Goal: Task Accomplishment & Management: Use online tool/utility

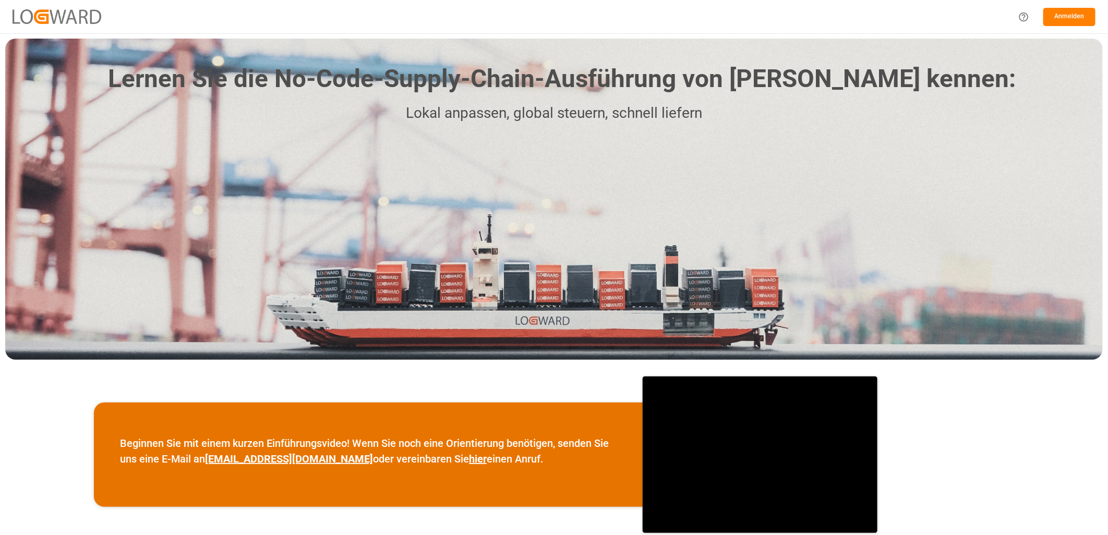
click at [1066, 19] on button "Anmelden" at bounding box center [1070, 17] width 52 height 18
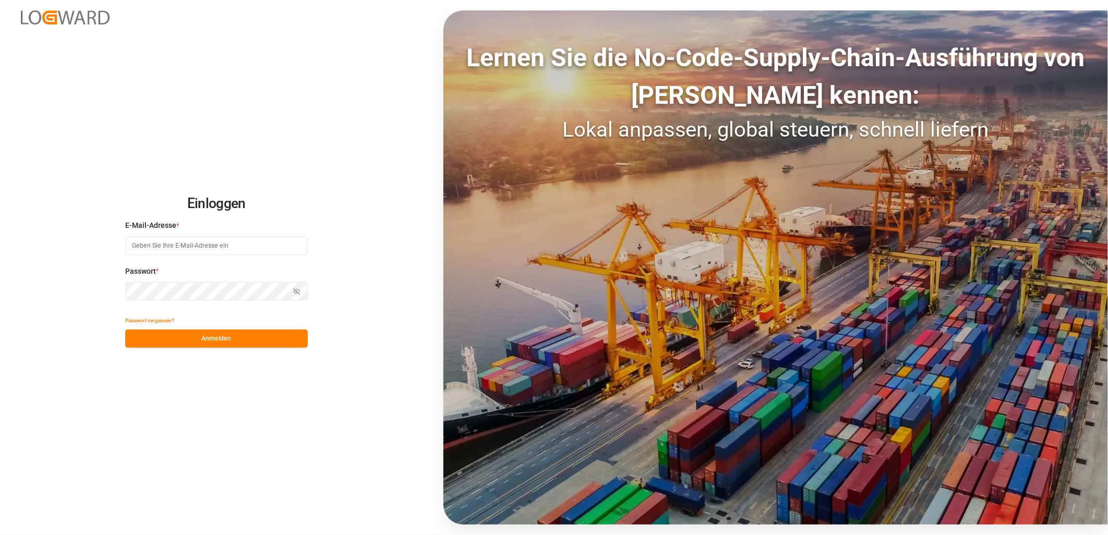
click at [214, 242] on input at bounding box center [216, 246] width 183 height 18
type input "thomas.haas@melitta.de"
click at [248, 340] on button "Anmelden" at bounding box center [216, 339] width 183 height 18
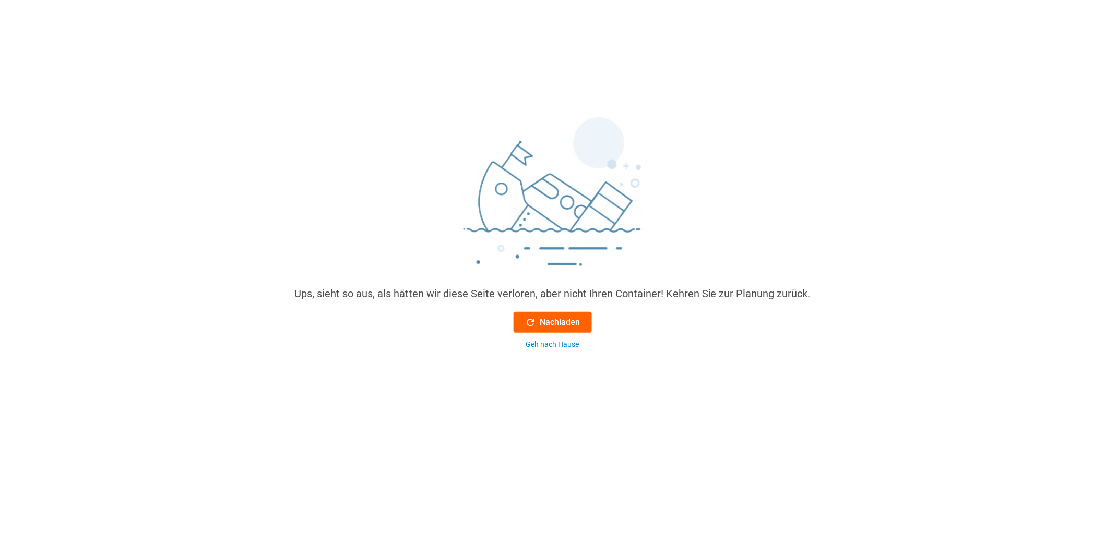
click at [543, 322] on font "Nachladen" at bounding box center [560, 322] width 40 height 13
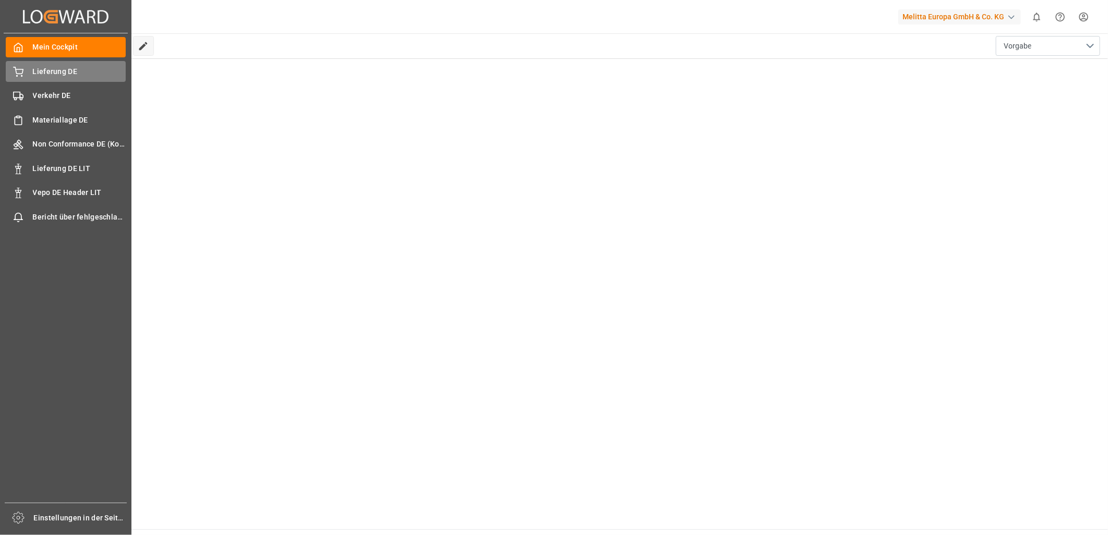
click at [55, 73] on span "Lieferung DE" at bounding box center [79, 71] width 93 height 11
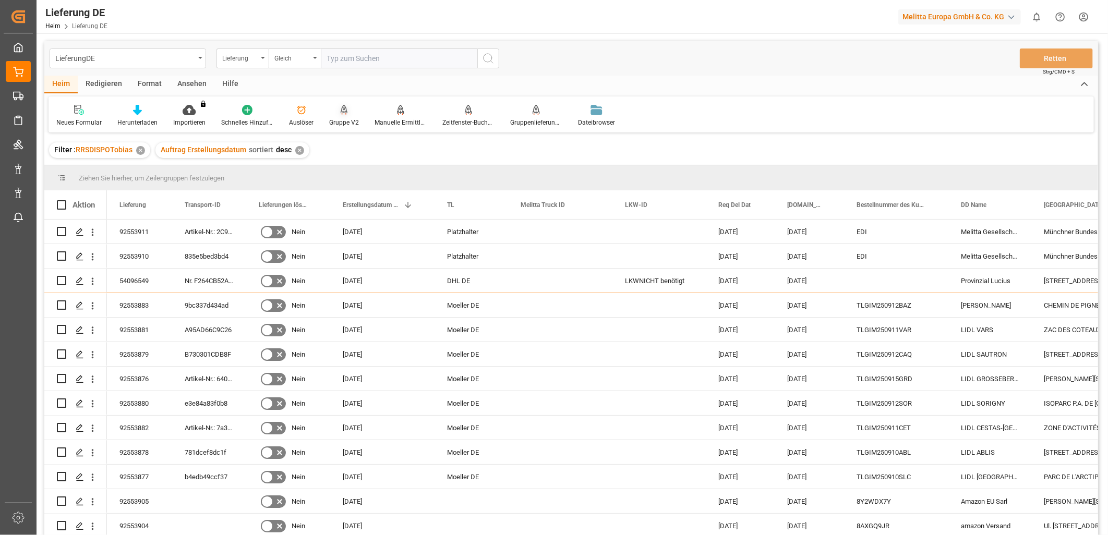
click at [337, 125] on div "Gruppe V2" at bounding box center [344, 122] width 30 height 9
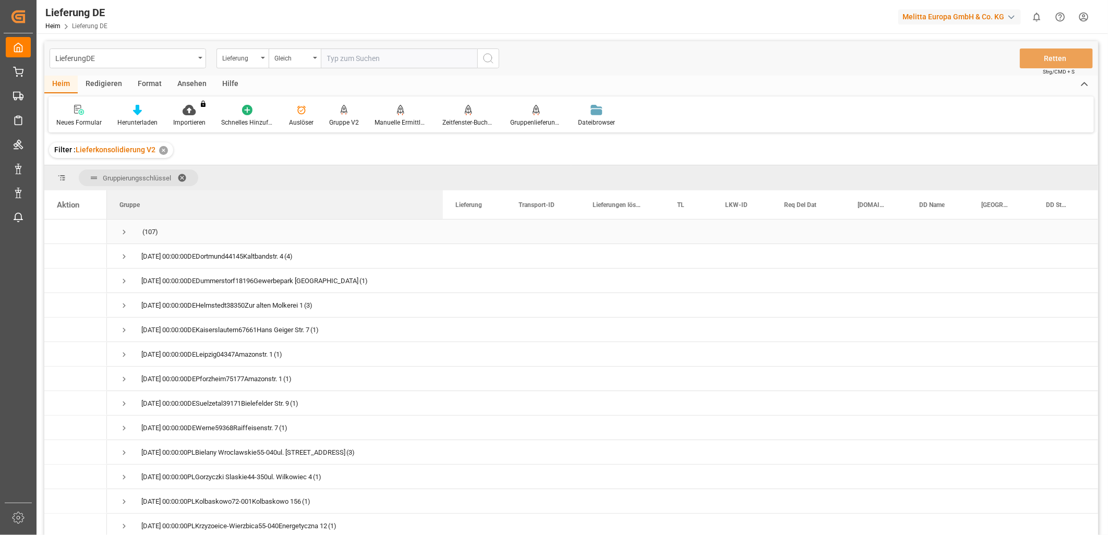
drag, startPoint x: 209, startPoint y: 202, endPoint x: 441, endPoint y: 222, distance: 232.5
click at [441, 222] on div "Aktion Gruppe Lieferung Transport-ID" at bounding box center [571, 366] width 1054 height 352
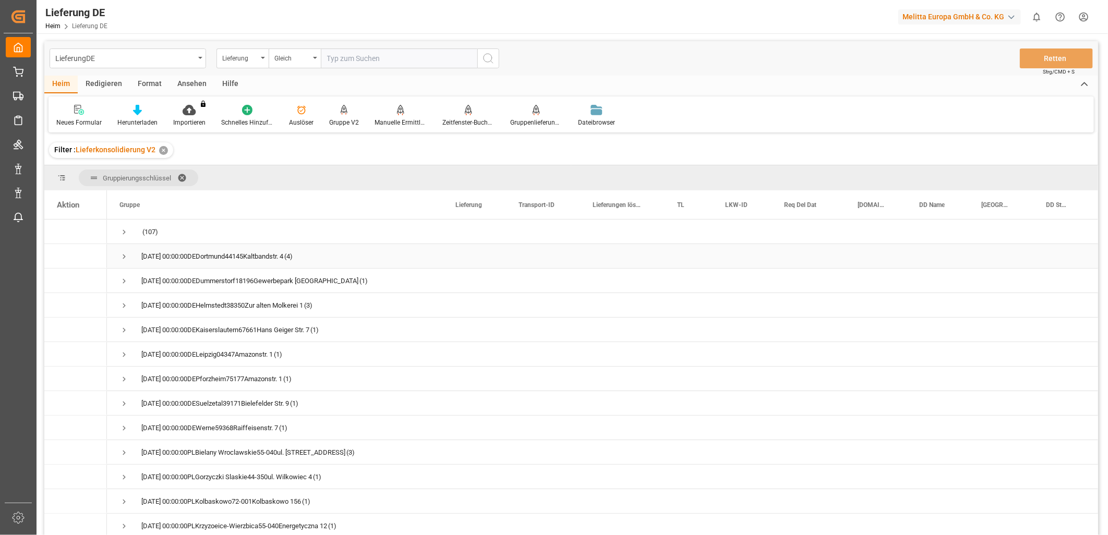
click at [126, 258] on span "Drücken Sie die Leertaste, um diese Zeile auszuwählen." at bounding box center [124, 256] width 9 height 9
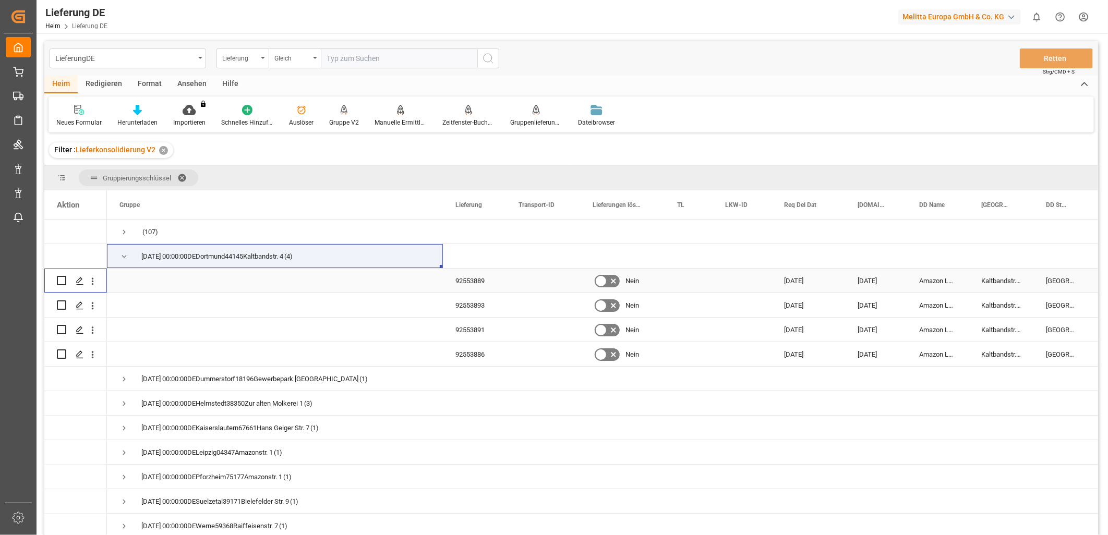
click at [59, 279] on input "Drücken Sie die Leertaste, um die Zeilenauswahl umzuschalten (deaktiviert)" at bounding box center [61, 280] width 9 height 9
checkbox input "true"
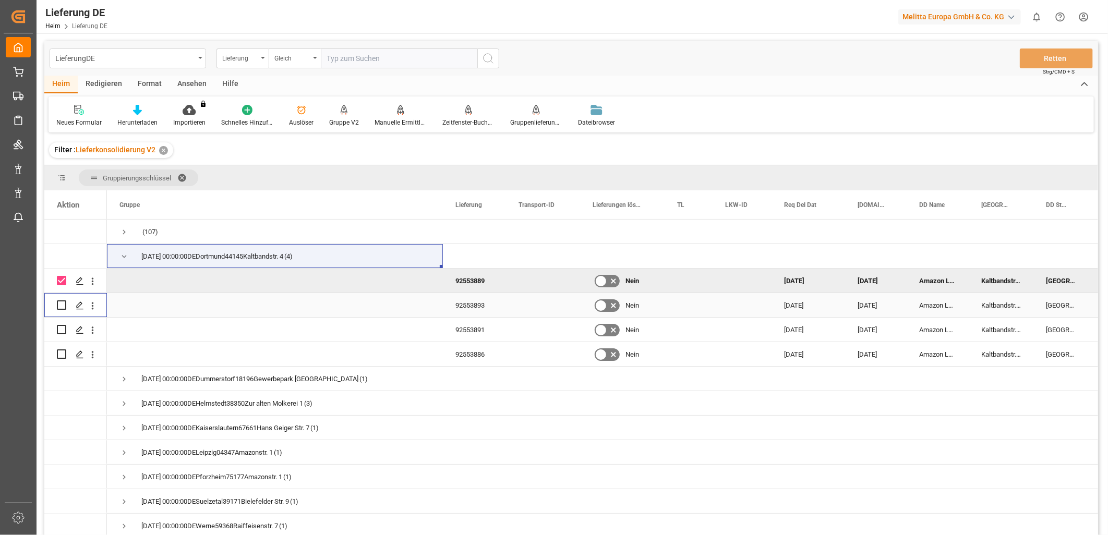
drag, startPoint x: 59, startPoint y: 300, endPoint x: 59, endPoint y: 312, distance: 12.0
click at [59, 301] on input "Drücken Sie die Leertaste, um die Zeilenauswahl umzuschalten (deaktiviert)" at bounding box center [61, 305] width 9 height 9
checkbox input "true"
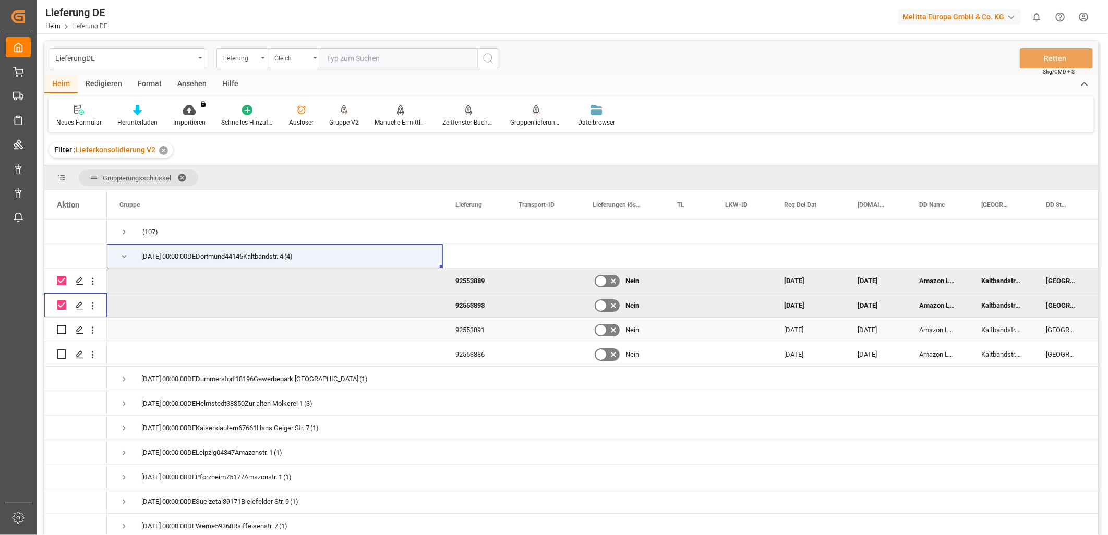
click at [60, 328] on input "Drücken Sie die Leertaste, um die Zeilenauswahl umzuschalten (deaktiviert)" at bounding box center [61, 329] width 9 height 9
checkbox input "true"
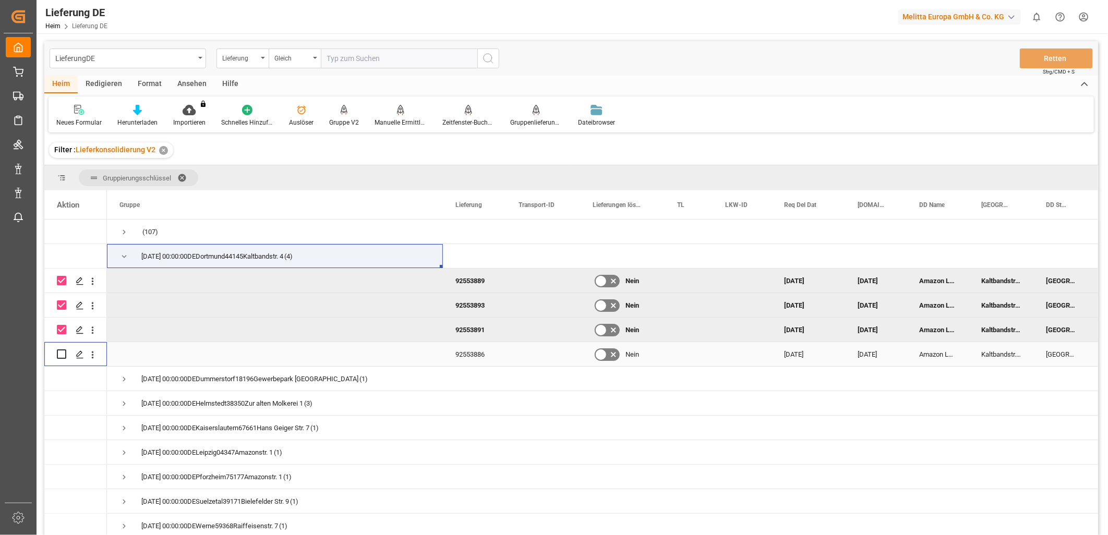
click at [62, 352] on input "Drücken Sie die Leertaste, um die Zeilenauswahl umzuschalten (deaktiviert)" at bounding box center [61, 354] width 9 height 9
checkbox input "true"
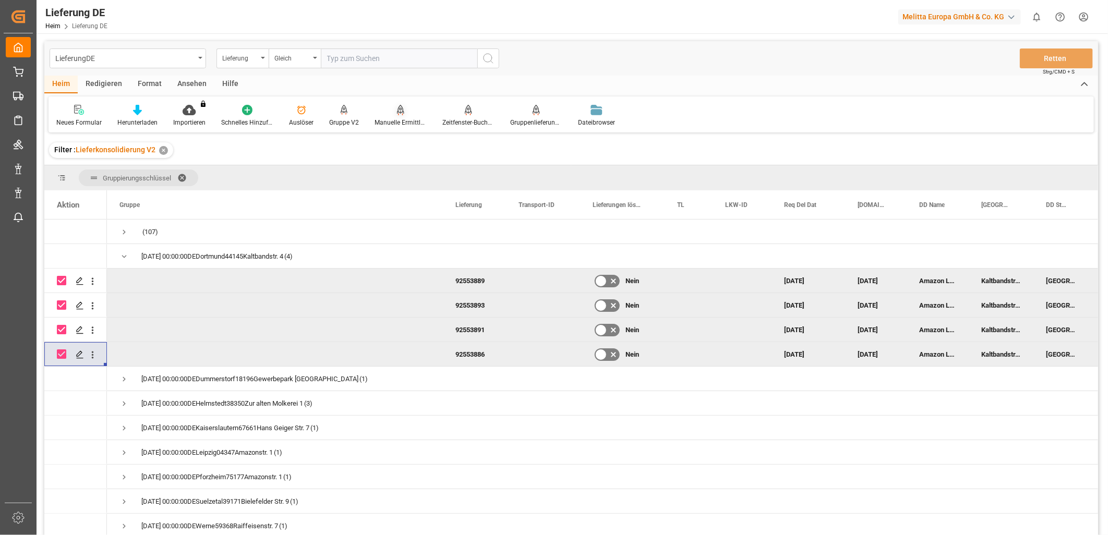
click at [401, 117] on div "Manuelle Ermittlung der Verpackungsart" at bounding box center [401, 115] width 68 height 23
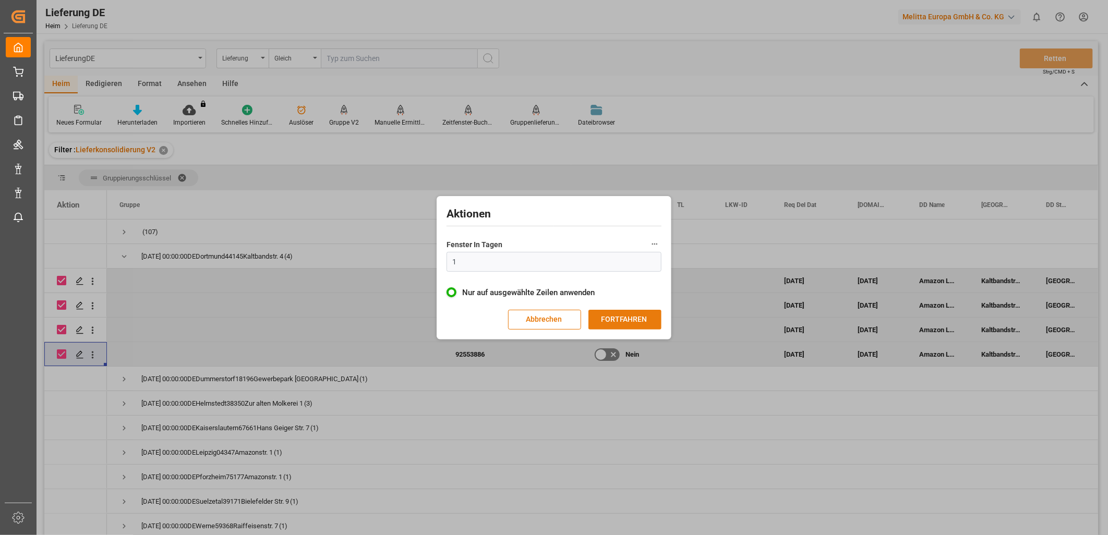
click at [623, 323] on button "FORTFAHREN" at bounding box center [625, 320] width 73 height 20
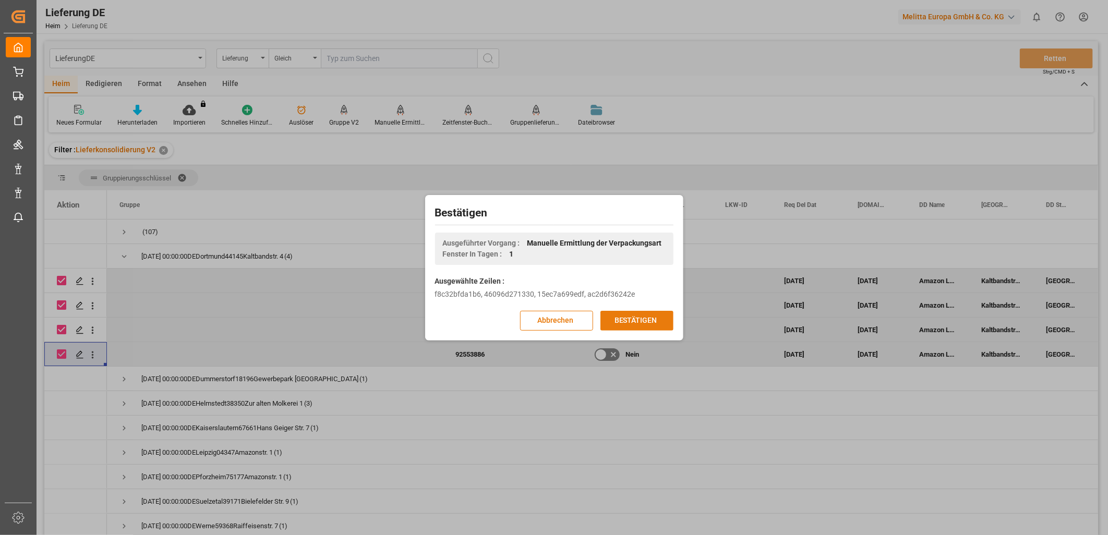
click at [642, 320] on button "BESTÄTIGEN" at bounding box center [637, 321] width 73 height 20
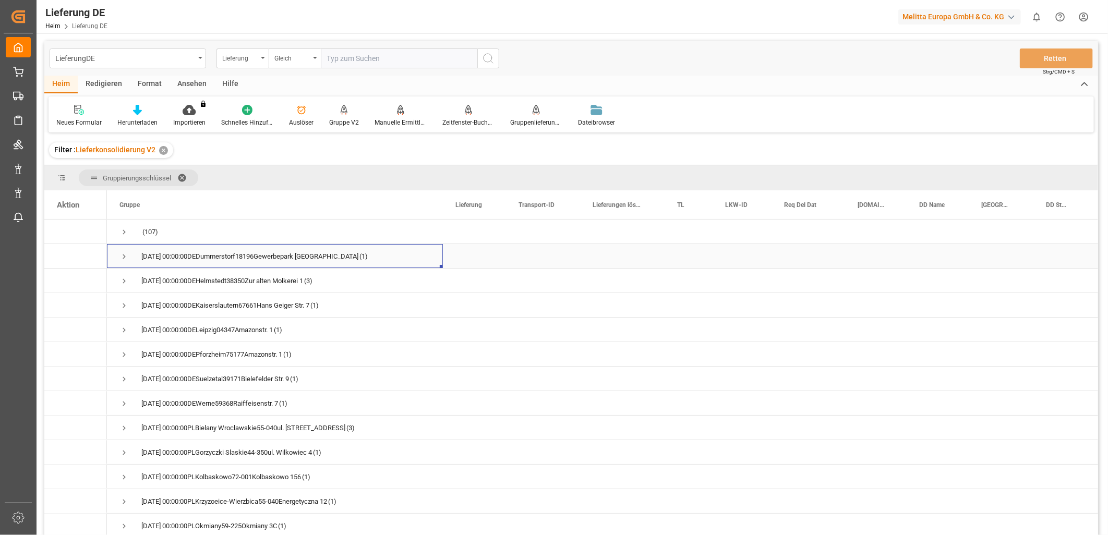
click at [124, 255] on span "Drücken Sie die Leertaste, um diese Zeile auszuwählen." at bounding box center [124, 256] width 9 height 9
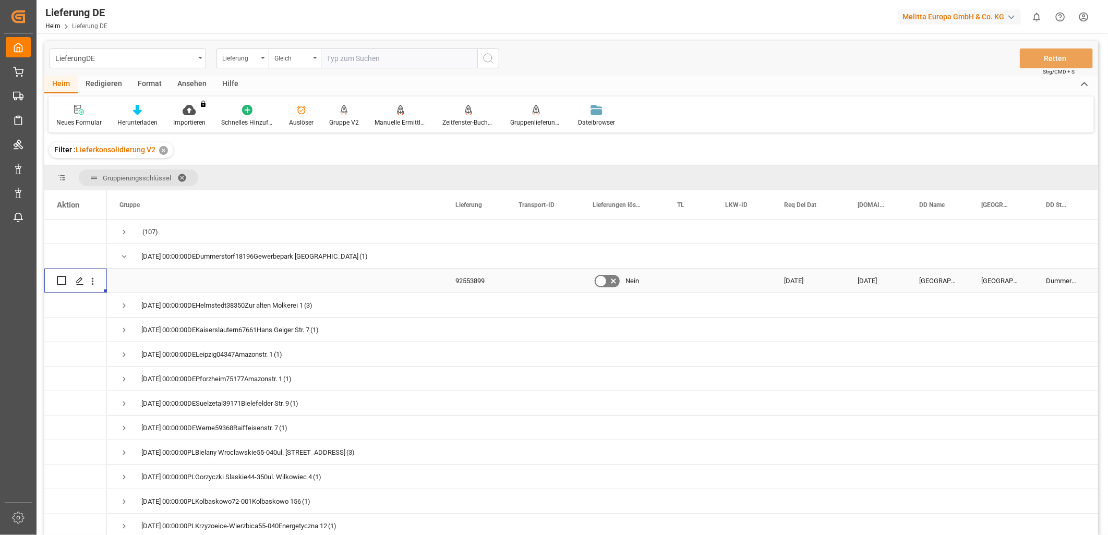
click at [61, 277] on input "Drücken Sie die Leertaste, um die Zeilenauswahl umzuschalten (deaktiviert)" at bounding box center [61, 280] width 9 height 9
checkbox input "true"
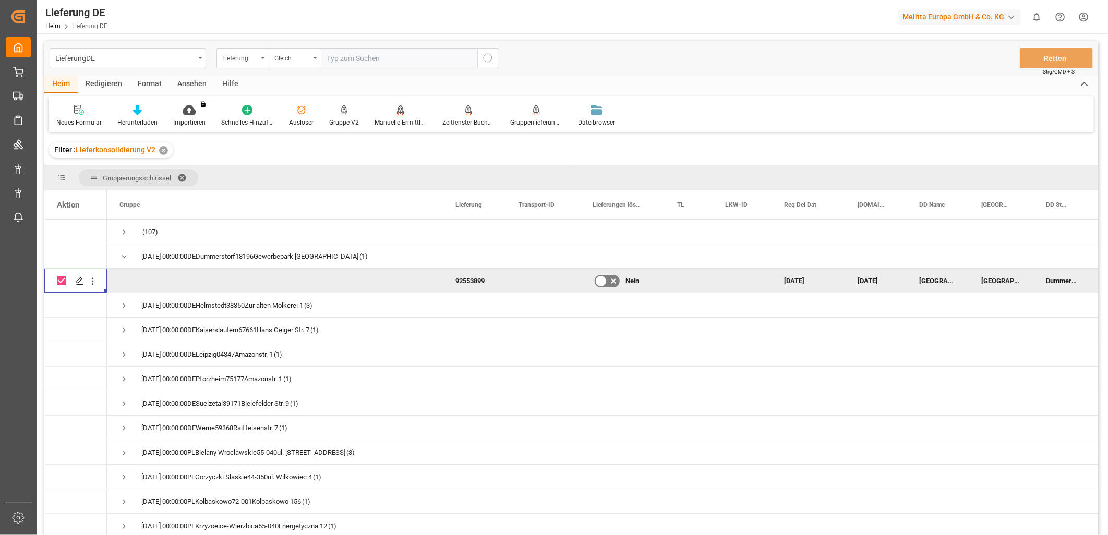
click at [409, 117] on div "Manuelle Ermittlung der Verpackungsart" at bounding box center [401, 115] width 68 height 23
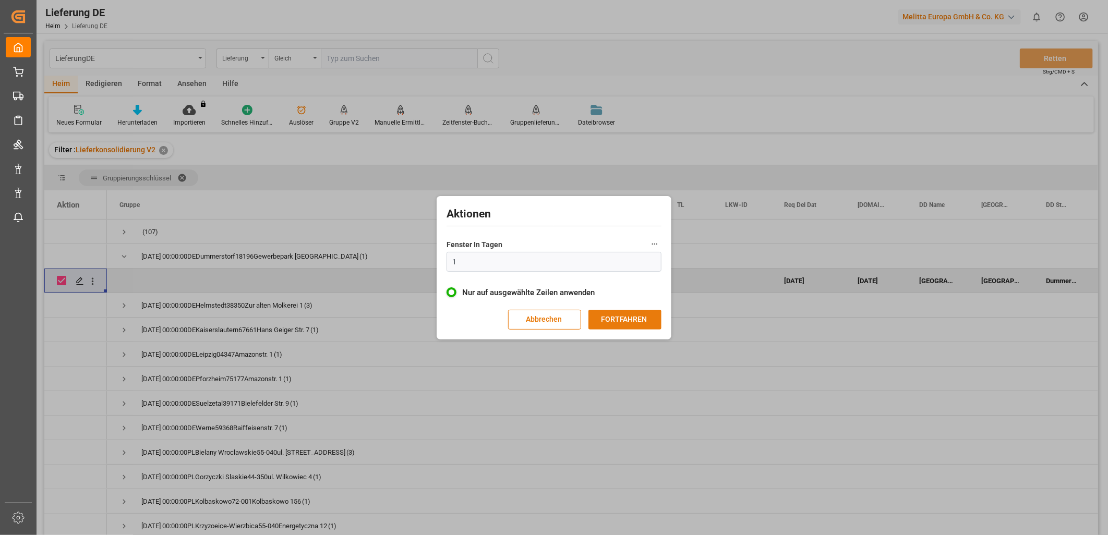
click at [609, 317] on button "FORTFAHREN" at bounding box center [625, 320] width 73 height 20
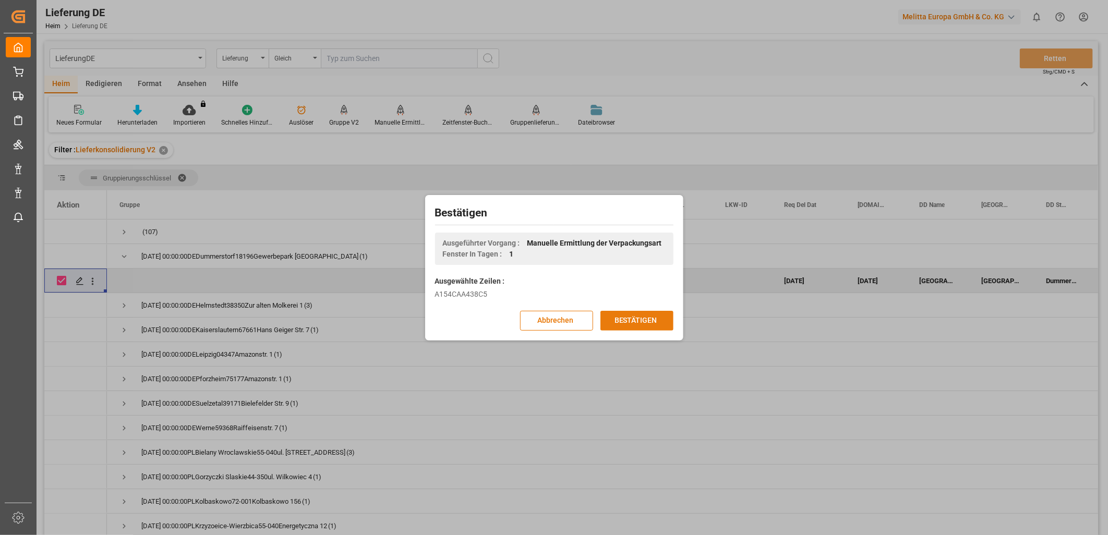
click at [622, 317] on button "BESTÄTIGEN" at bounding box center [637, 321] width 73 height 20
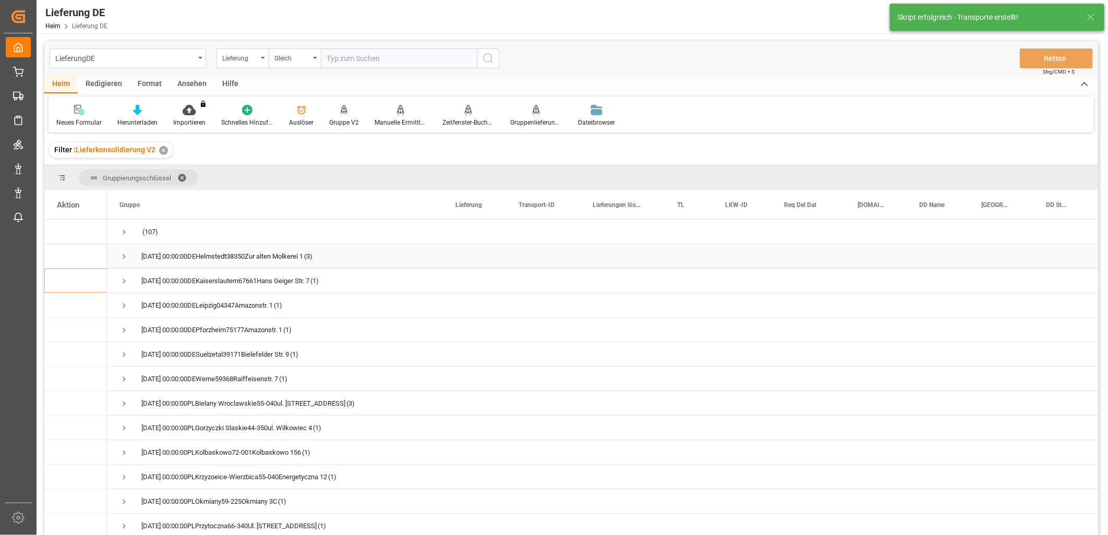
click at [121, 257] on span "Drücken Sie die Leertaste, um diese Zeile auszuwählen." at bounding box center [124, 256] width 9 height 9
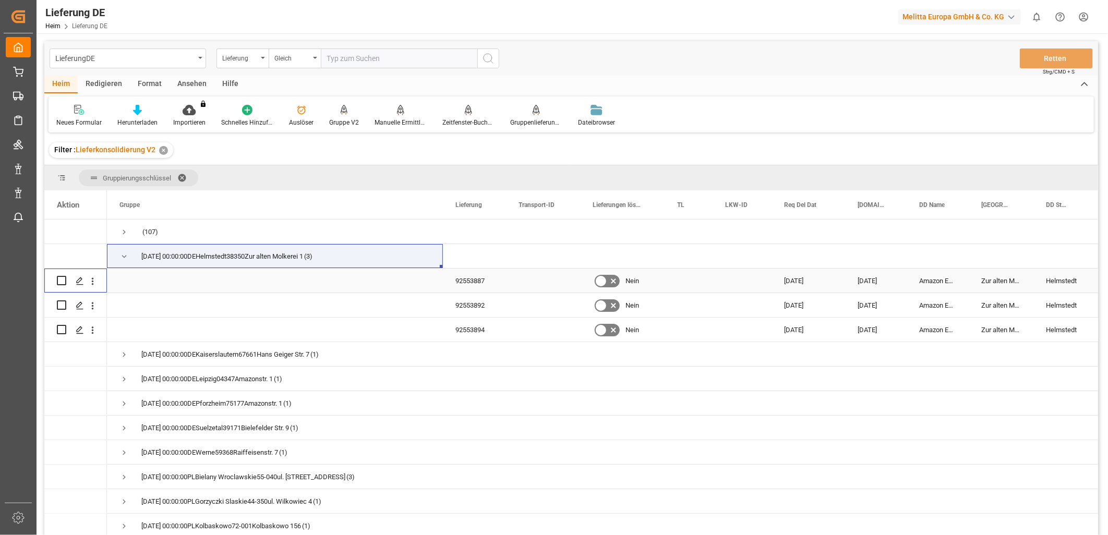
click at [62, 280] on input "Drücken Sie die Leertaste, um die Zeilenauswahl umzuschalten (deaktiviert)" at bounding box center [61, 280] width 9 height 9
checkbox input "true"
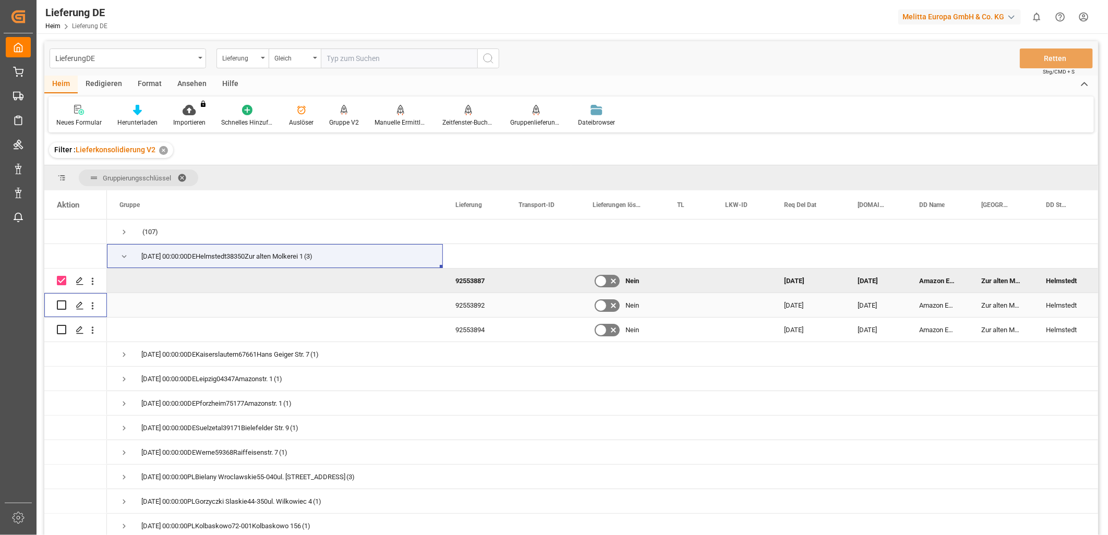
click at [62, 301] on input "Drücken Sie die Leertaste, um die Zeilenauswahl umzuschalten (deaktiviert)" at bounding box center [61, 305] width 9 height 9
checkbox input "true"
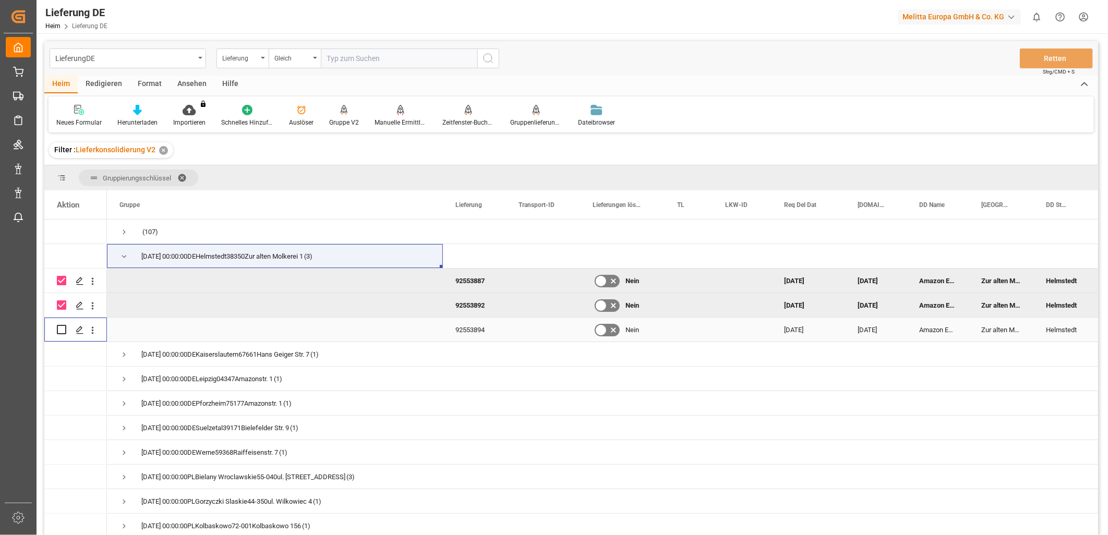
click at [62, 327] on input "Drücken Sie die Leertaste, um die Zeilenauswahl umzuschalten (deaktiviert)" at bounding box center [61, 329] width 9 height 9
checkbox input "true"
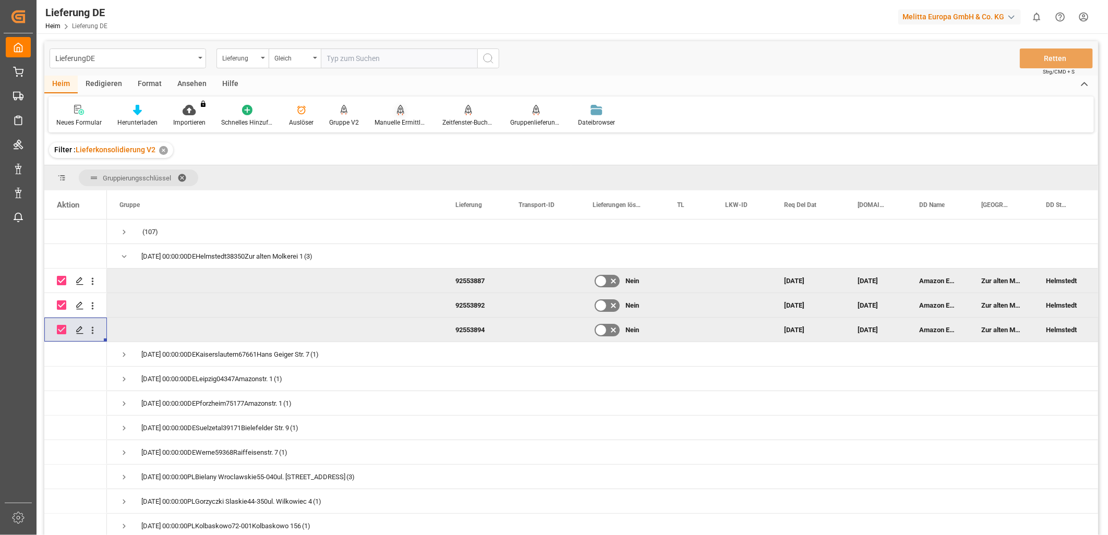
click at [402, 122] on div "Manuelle Ermittlung der Verpackungsart" at bounding box center [401, 122] width 52 height 9
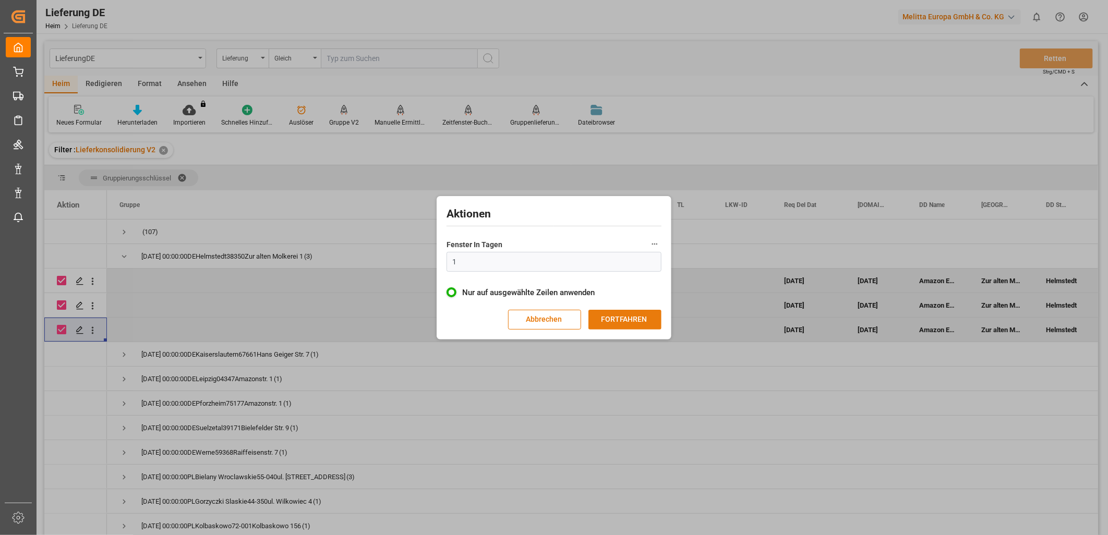
click at [599, 317] on button "FORTFAHREN" at bounding box center [625, 320] width 73 height 20
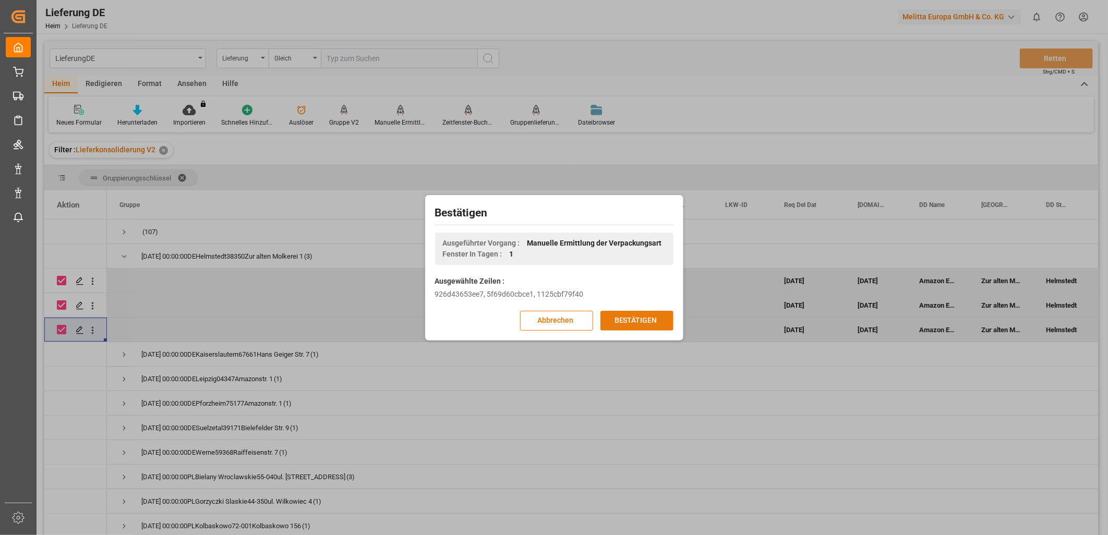
click at [609, 317] on button "BESTÄTIGEN" at bounding box center [637, 321] width 73 height 20
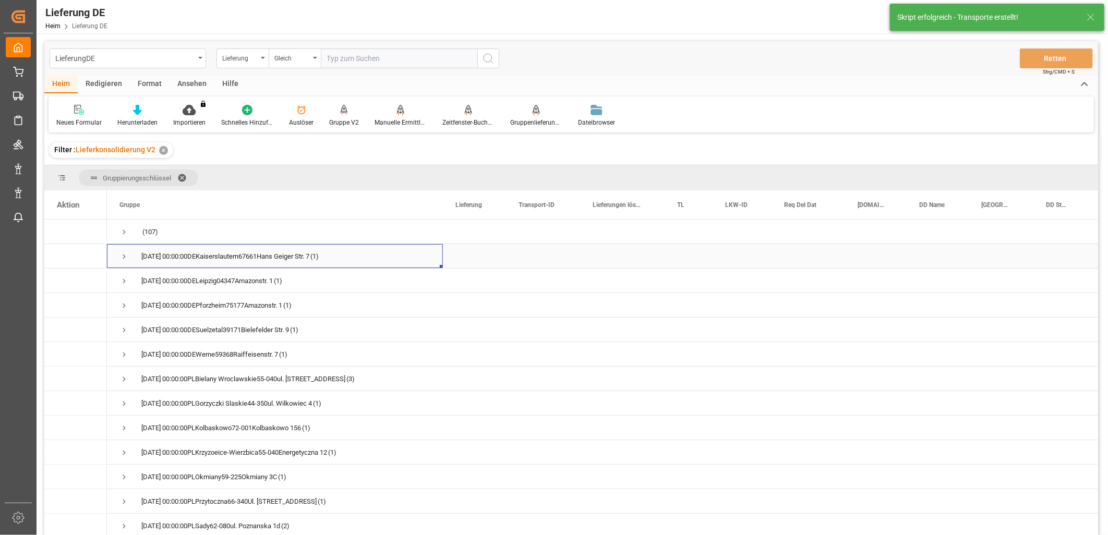
click at [122, 251] on span "Drücken Sie die Leertaste, um diese Zeile auszuwählen." at bounding box center [124, 257] width 9 height 24
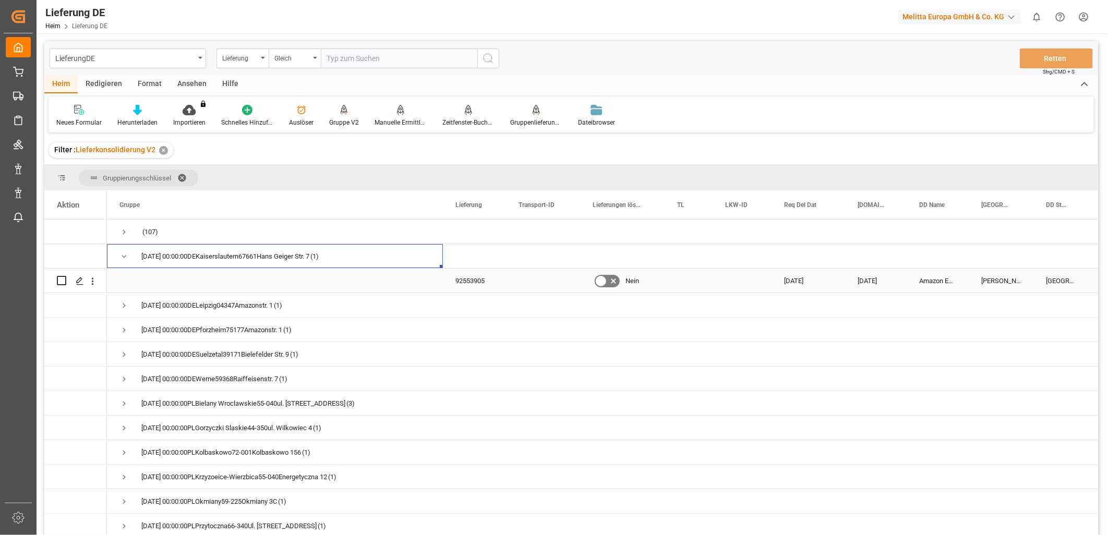
drag, startPoint x: 62, startPoint y: 280, endPoint x: 183, endPoint y: 281, distance: 121.6
click at [61, 280] on input "Drücken Sie die Leertaste, um die Zeilenauswahl umzuschalten (deaktiviert)" at bounding box center [61, 280] width 9 height 9
checkbox input "true"
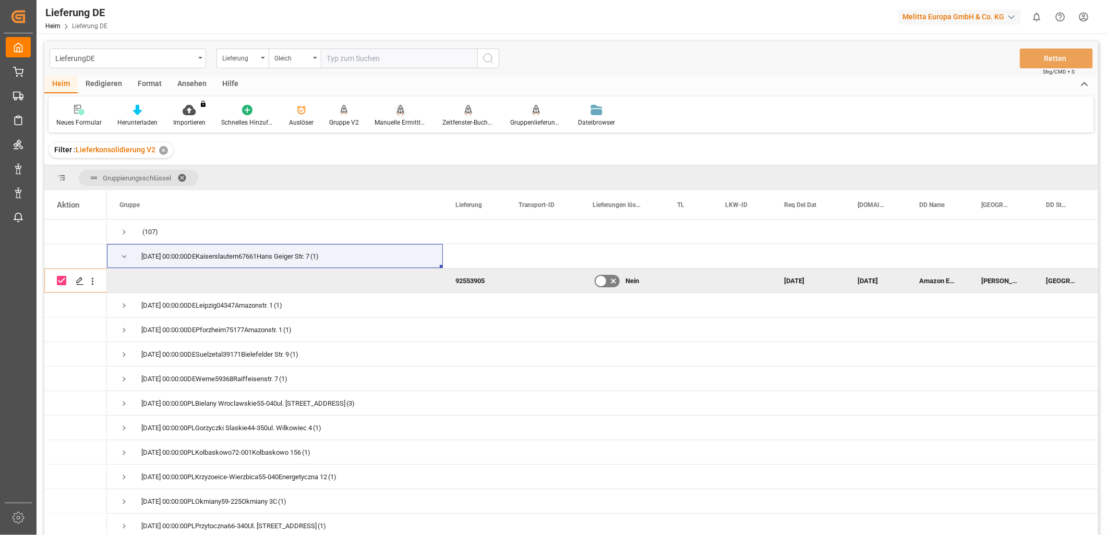
click at [398, 116] on div "Manuelle Ermittlung der Verpackungsart" at bounding box center [401, 115] width 68 height 23
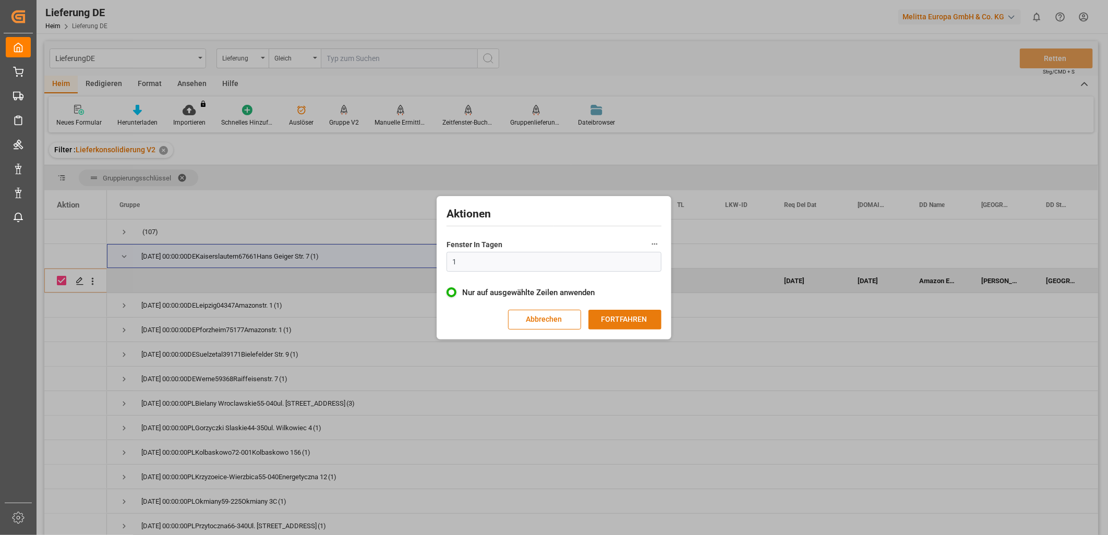
click at [619, 321] on button "FORTFAHREN" at bounding box center [625, 320] width 73 height 20
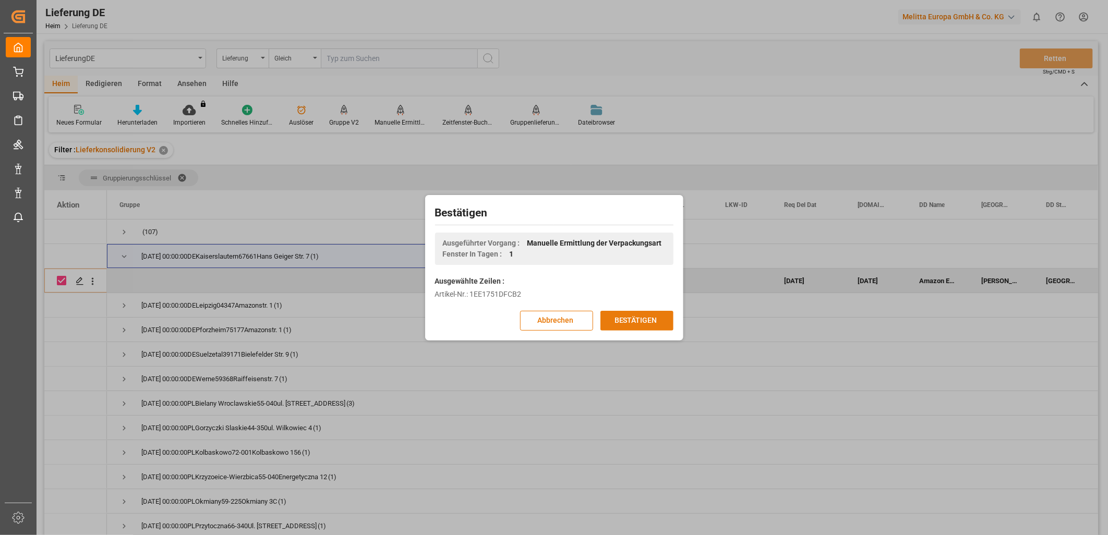
click at [630, 317] on button "BESTÄTIGEN" at bounding box center [637, 321] width 73 height 20
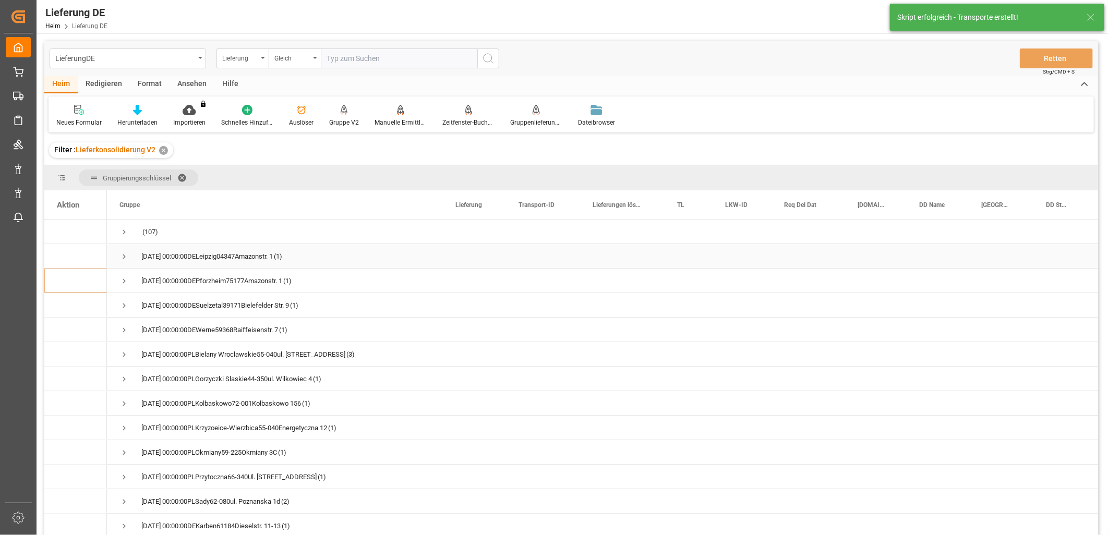
click at [123, 259] on span "Drücken Sie die Leertaste, um diese Zeile auszuwählen." at bounding box center [124, 256] width 9 height 9
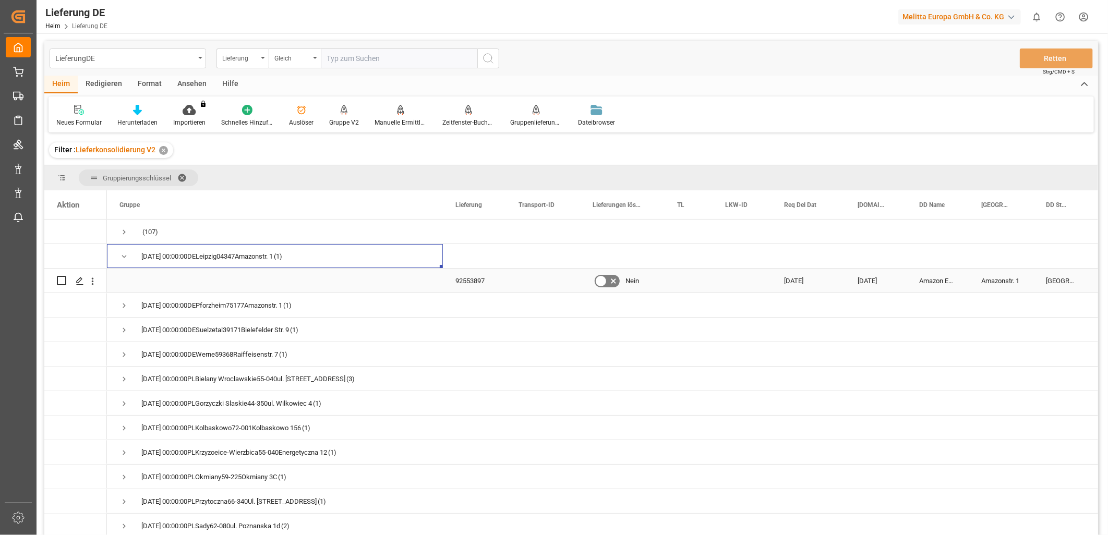
click at [58, 279] on input "Drücken Sie die Leertaste, um die Zeilenauswahl umzuschalten (deaktiviert)" at bounding box center [61, 280] width 9 height 9
checkbox input "true"
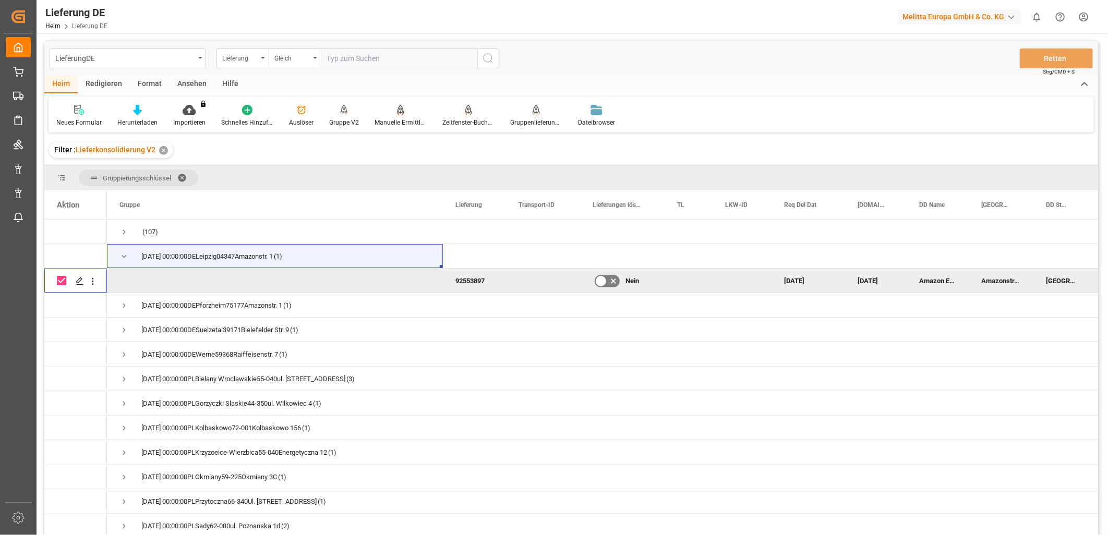
click at [383, 121] on div "Manuelle Ermittlung der Verpackungsart" at bounding box center [401, 122] width 52 height 9
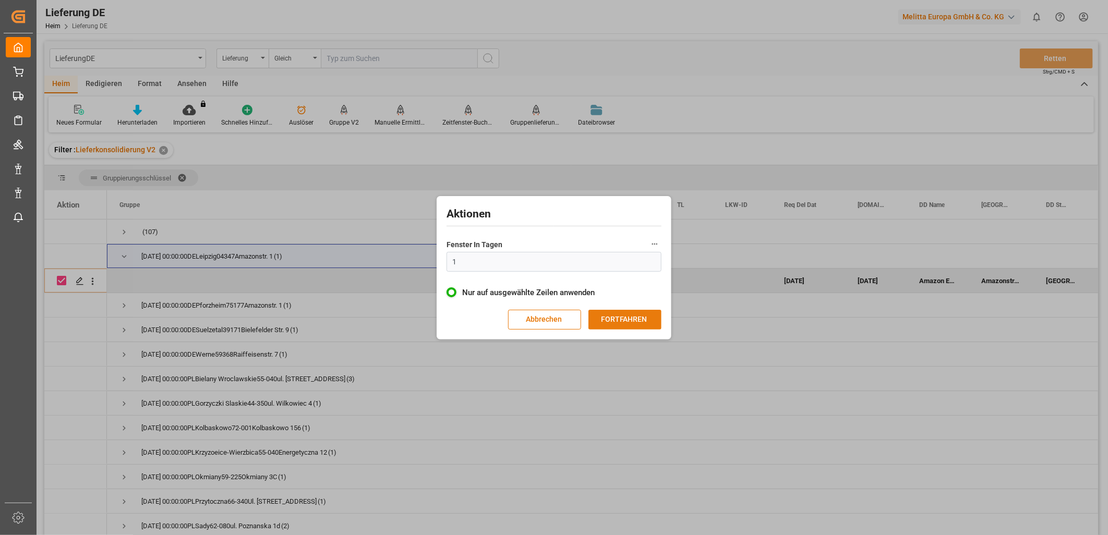
click at [611, 320] on button "FORTFAHREN" at bounding box center [625, 320] width 73 height 20
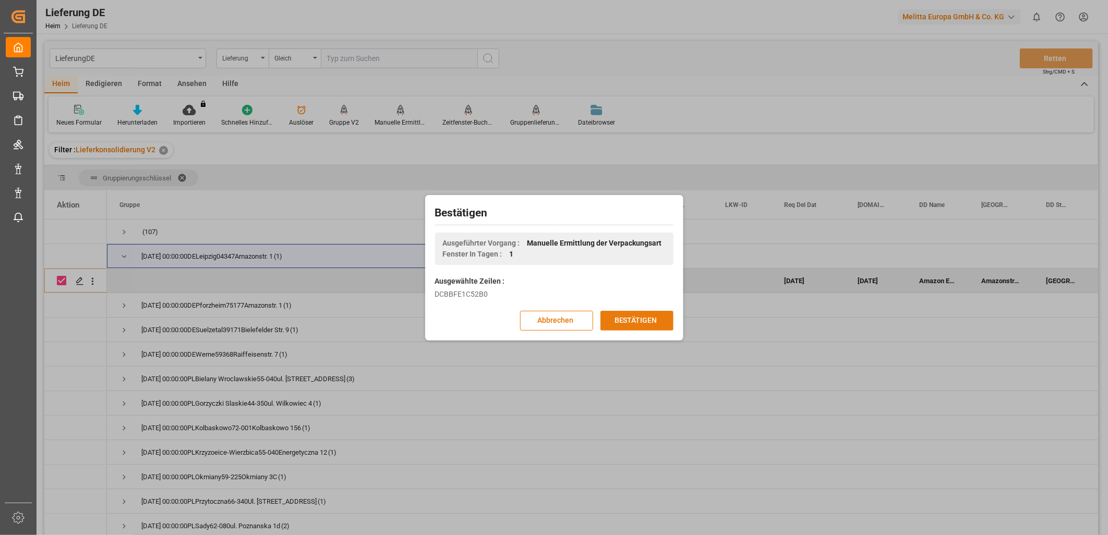
click at [622, 319] on button "BESTÄTIGEN" at bounding box center [637, 321] width 73 height 20
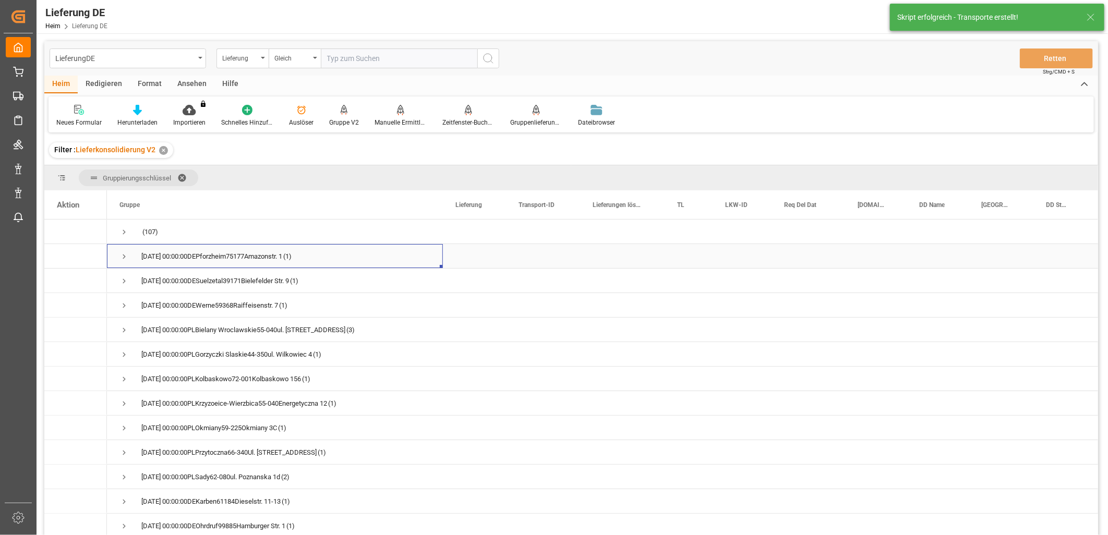
click at [127, 256] on span "Drücken Sie die Leertaste, um diese Zeile auszuwählen." at bounding box center [124, 256] width 9 height 9
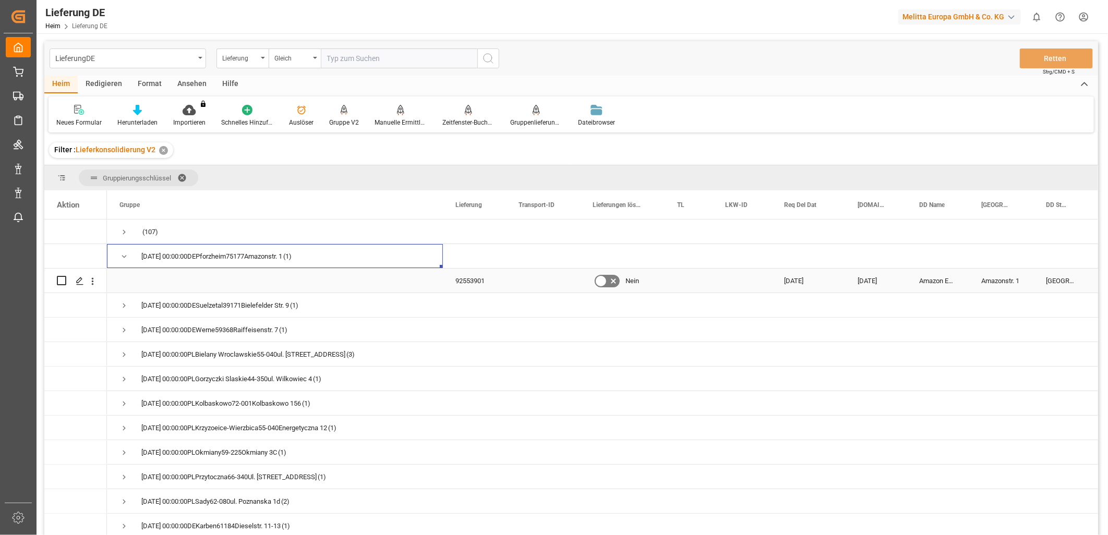
click at [61, 277] on input "Drücken Sie die Leertaste, um die Zeilenauswahl umzuschalten (deaktiviert)" at bounding box center [61, 280] width 9 height 9
checkbox input "true"
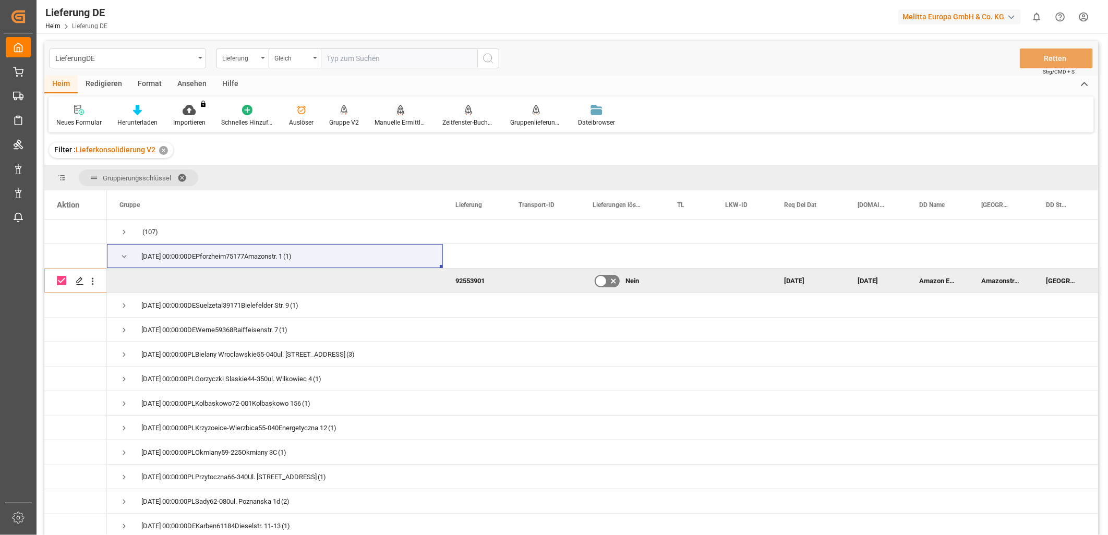
click at [385, 122] on div "Manuelle Ermittlung der Verpackungsart" at bounding box center [401, 122] width 52 height 9
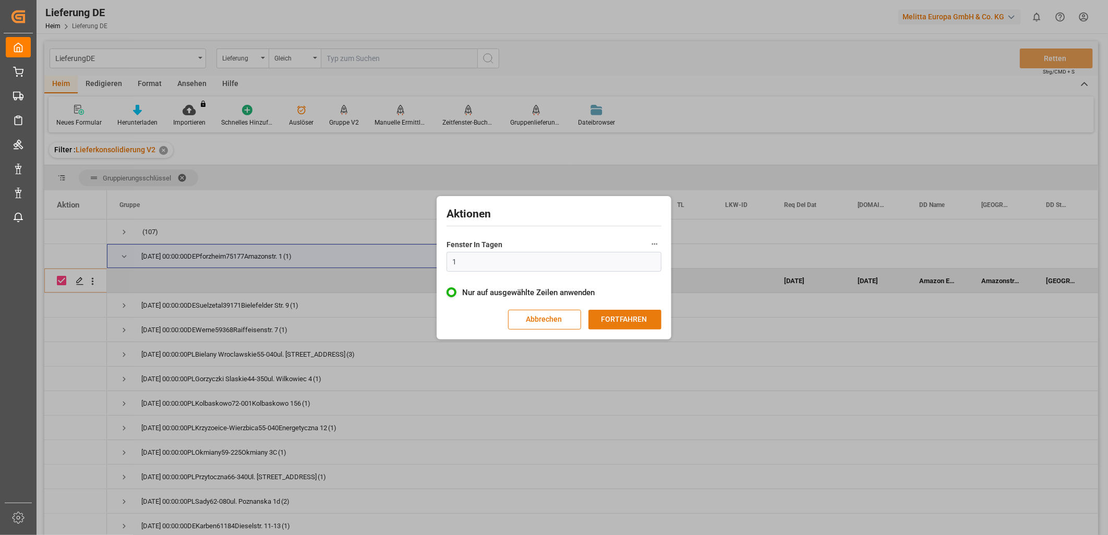
click at [607, 322] on button "FORTFAHREN" at bounding box center [625, 320] width 73 height 20
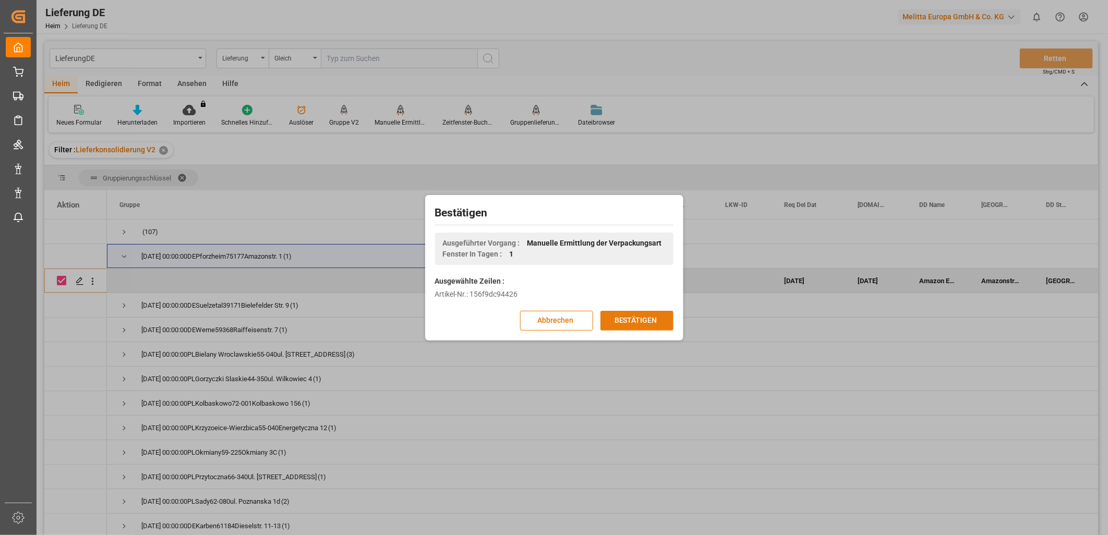
click at [634, 326] on button "BESTÄTIGEN" at bounding box center [637, 321] width 73 height 20
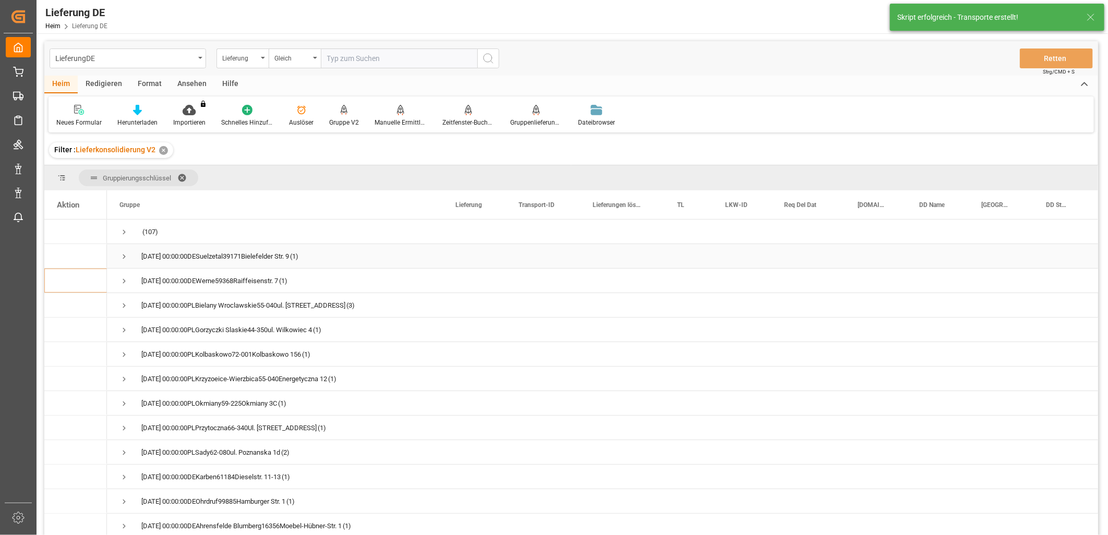
click at [122, 254] on span "Drücken Sie die Leertaste, um diese Zeile auszuwählen." at bounding box center [124, 256] width 9 height 9
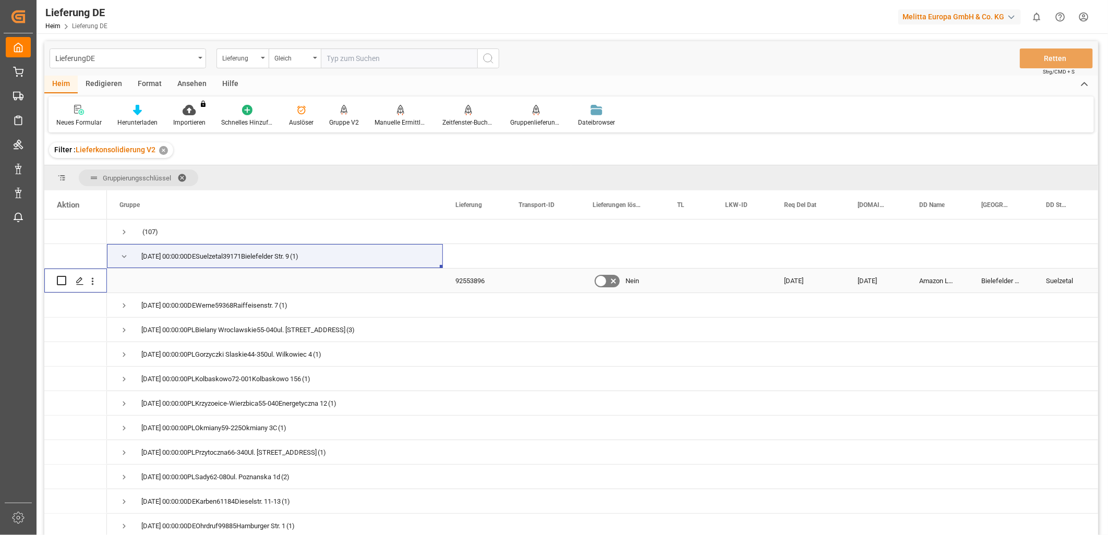
click at [60, 279] on input "Drücken Sie die Leertaste, um die Zeilenauswahl umzuschalten (deaktiviert)" at bounding box center [61, 280] width 9 height 9
checkbox input "true"
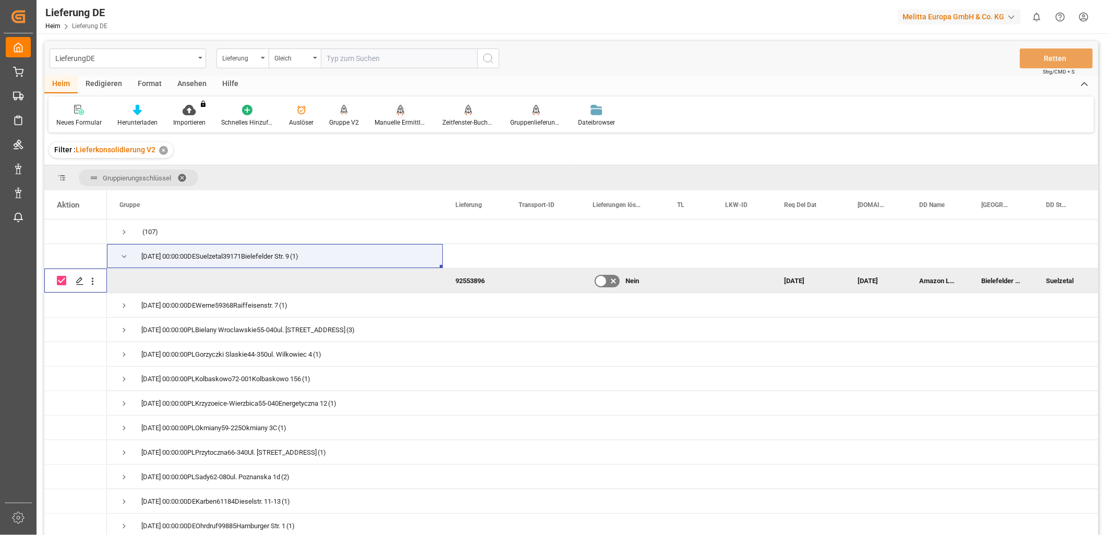
click at [397, 118] on div "Manuelle Ermittlung der Verpackungsart" at bounding box center [401, 122] width 52 height 9
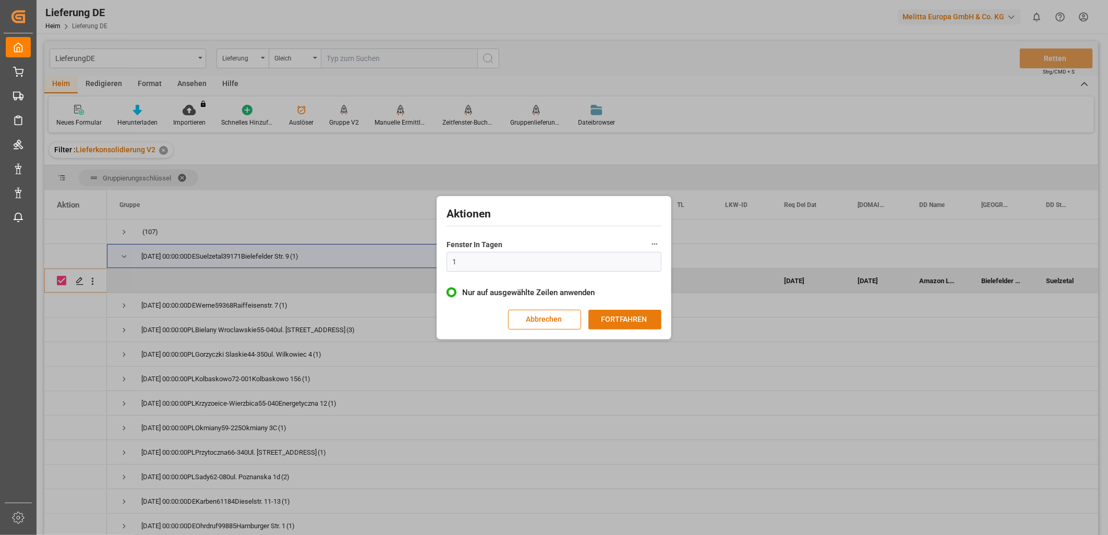
click at [622, 321] on button "FORTFAHREN" at bounding box center [625, 320] width 73 height 20
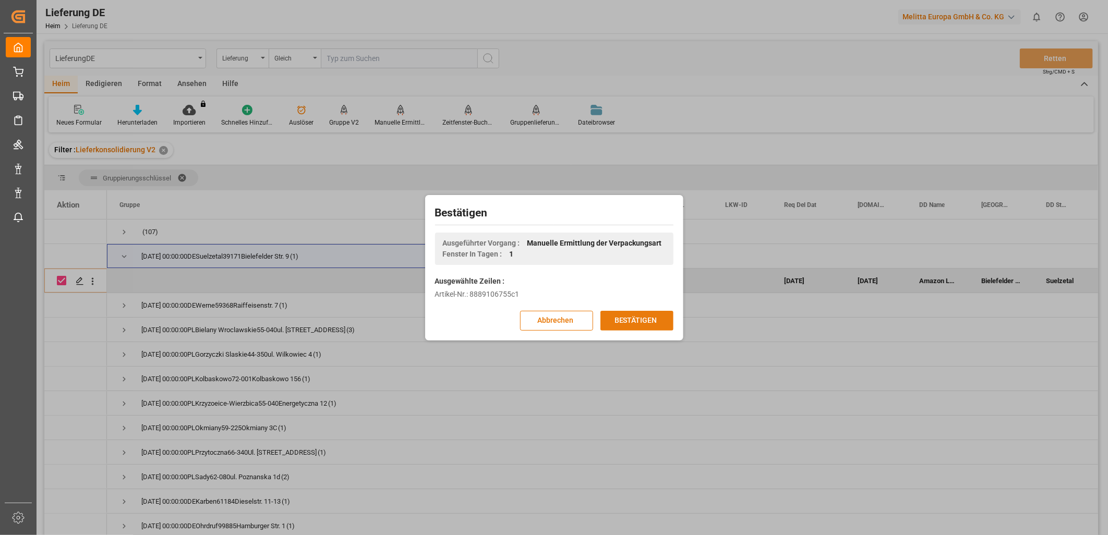
click at [655, 321] on button "BESTÄTIGEN" at bounding box center [637, 321] width 73 height 20
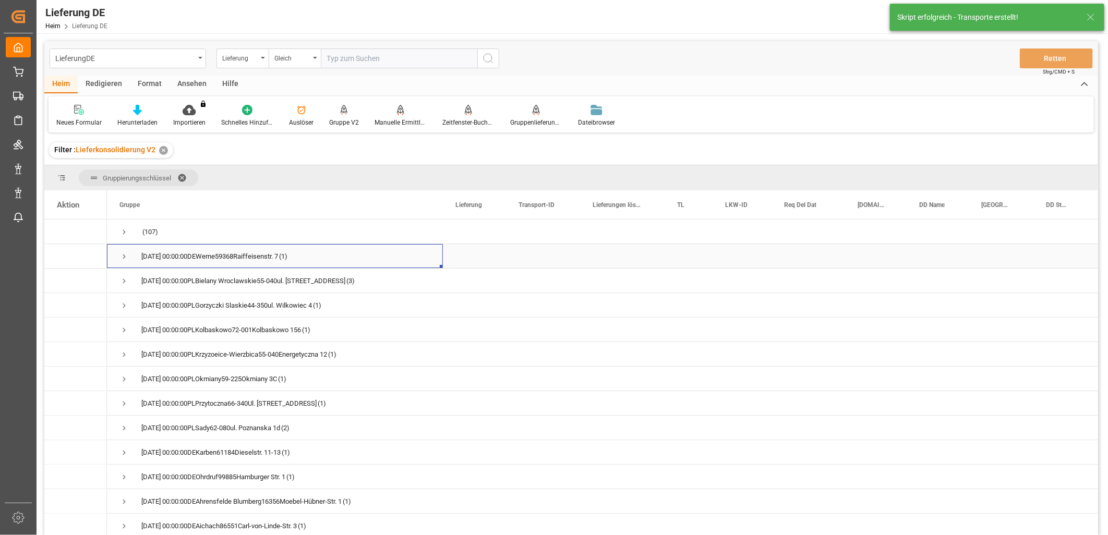
click at [123, 254] on span "Drücken Sie die Leertaste, um diese Zeile auszuwählen." at bounding box center [124, 256] width 9 height 9
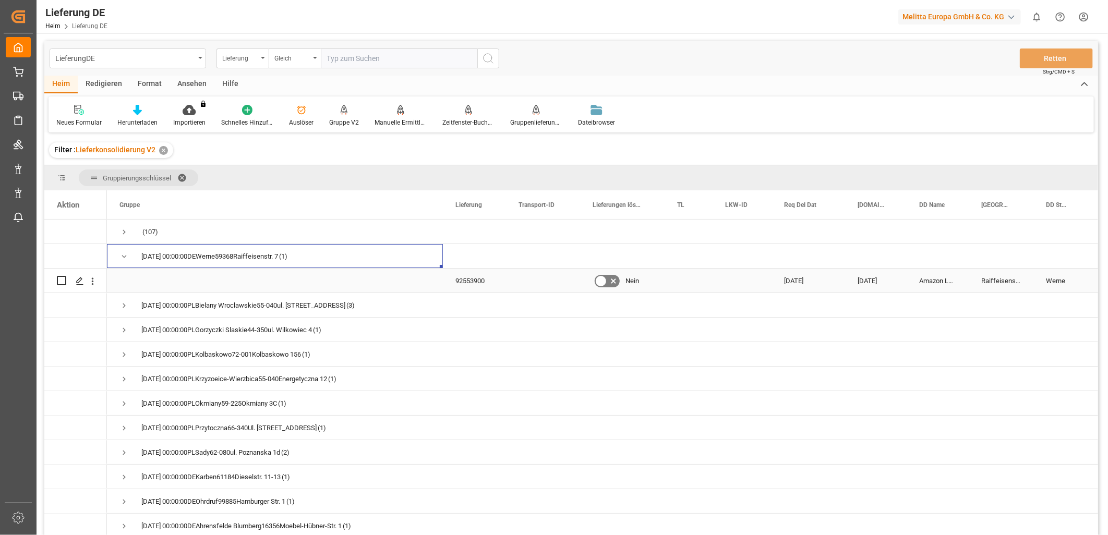
drag, startPoint x: 62, startPoint y: 281, endPoint x: 112, endPoint y: 280, distance: 50.6
click at [61, 281] on input "Drücken Sie die Leertaste, um die Zeilenauswahl umzuschalten (deaktiviert)" at bounding box center [61, 280] width 9 height 9
checkbox input "true"
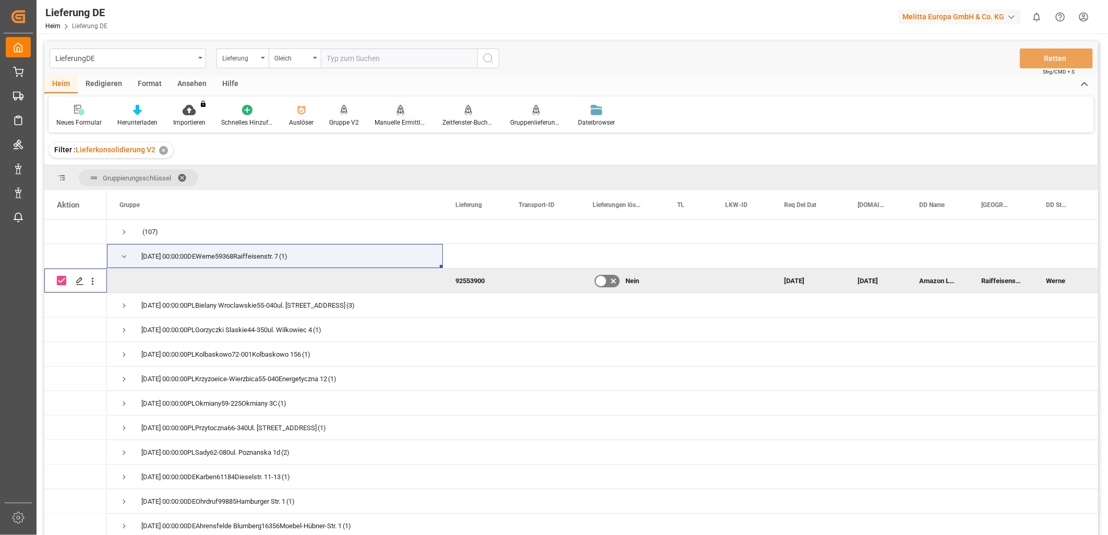
click at [399, 122] on div "Manuelle Ermittlung der Verpackungsart" at bounding box center [401, 122] width 52 height 9
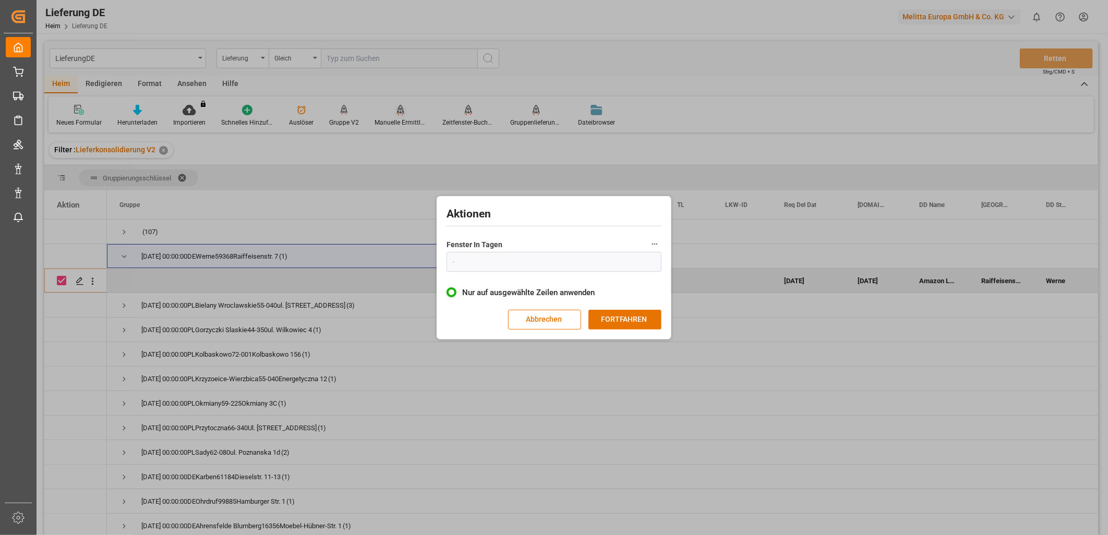
type input "1"
click at [612, 317] on button "FORTFAHREN" at bounding box center [625, 320] width 73 height 20
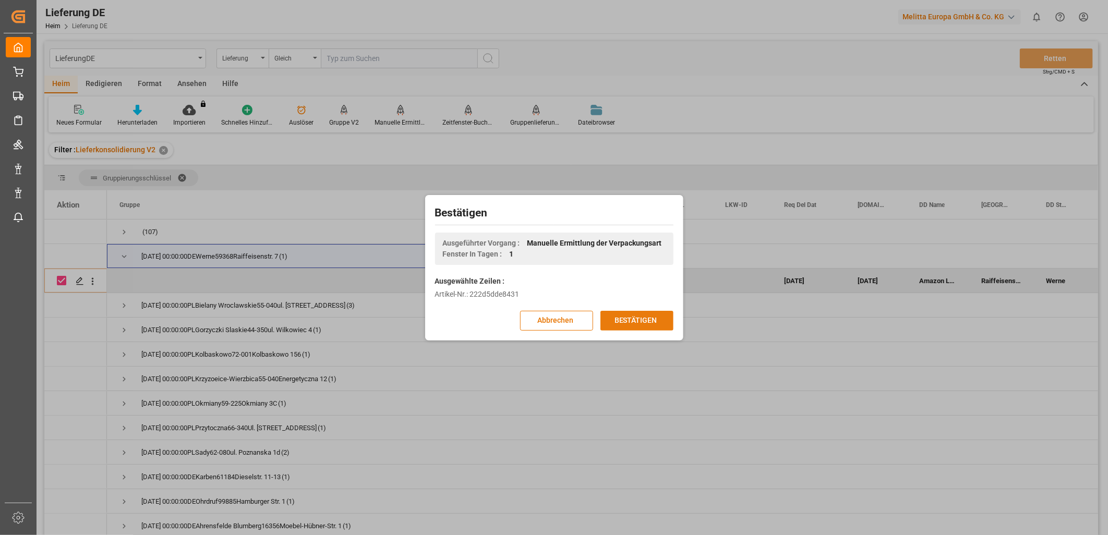
click at [646, 322] on button "BESTÄTIGEN" at bounding box center [637, 321] width 73 height 20
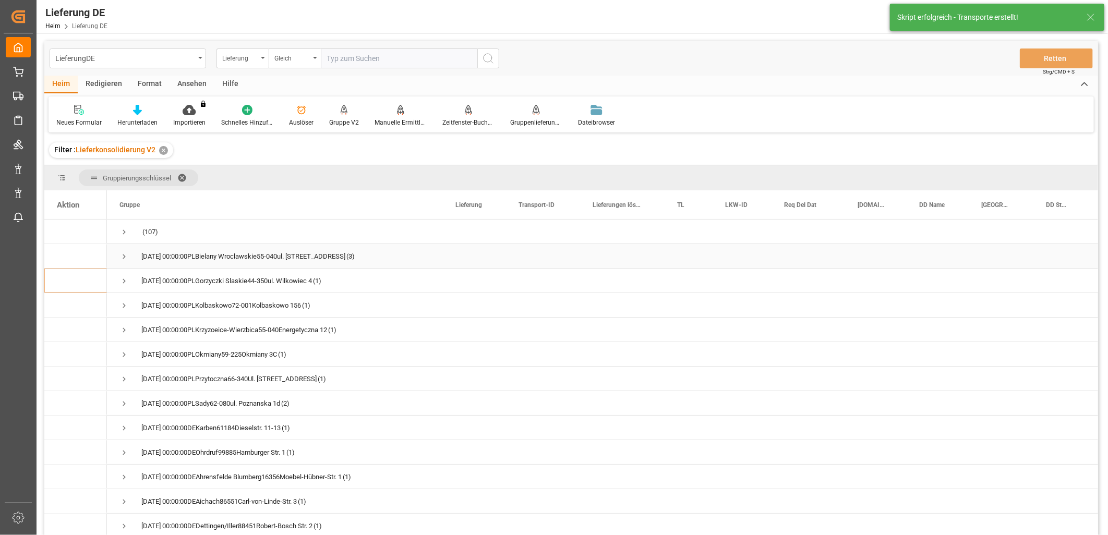
click at [123, 255] on span "Drücken Sie die Leertaste, um diese Zeile auszuwählen." at bounding box center [124, 256] width 9 height 9
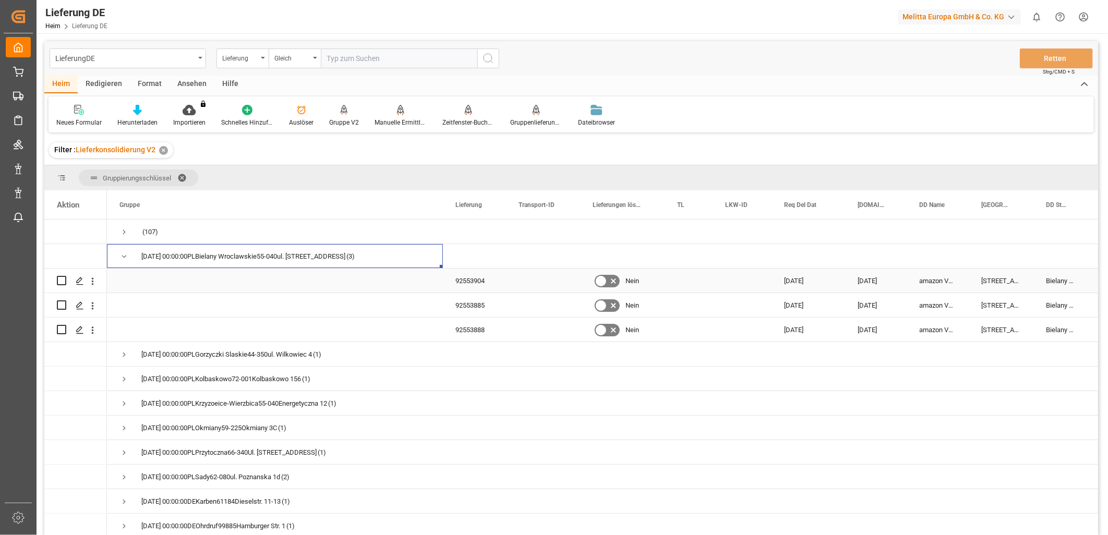
click at [60, 277] on input "Drücken Sie die Leertaste, um die Zeilenauswahl umzuschalten (deaktiviert)" at bounding box center [61, 280] width 9 height 9
checkbox input "true"
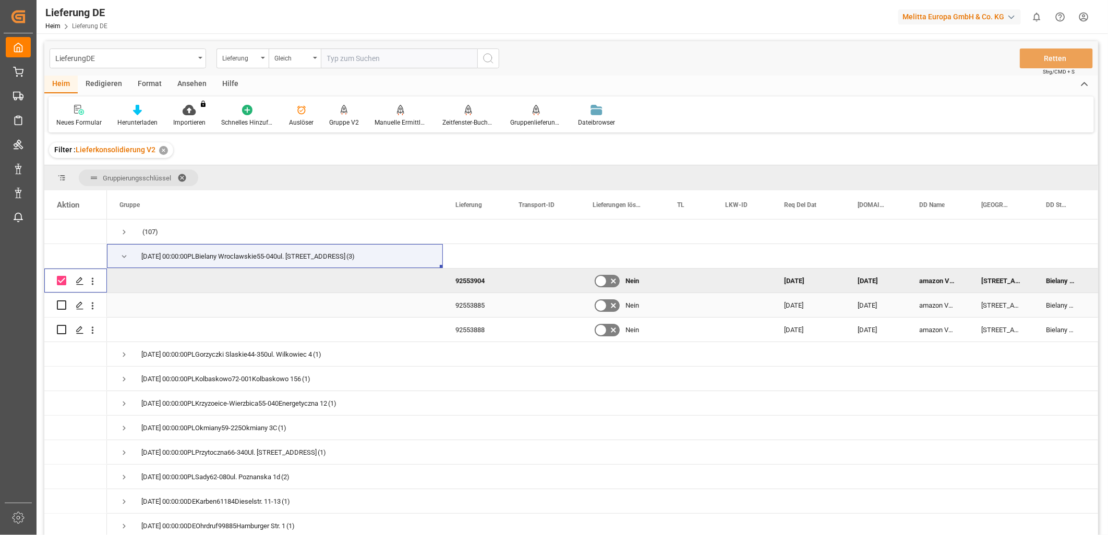
click at [65, 306] on input "Drücken Sie die Leertaste, um die Zeilenauswahl umzuschalten (deaktiviert)" at bounding box center [61, 305] width 9 height 9
checkbox input "true"
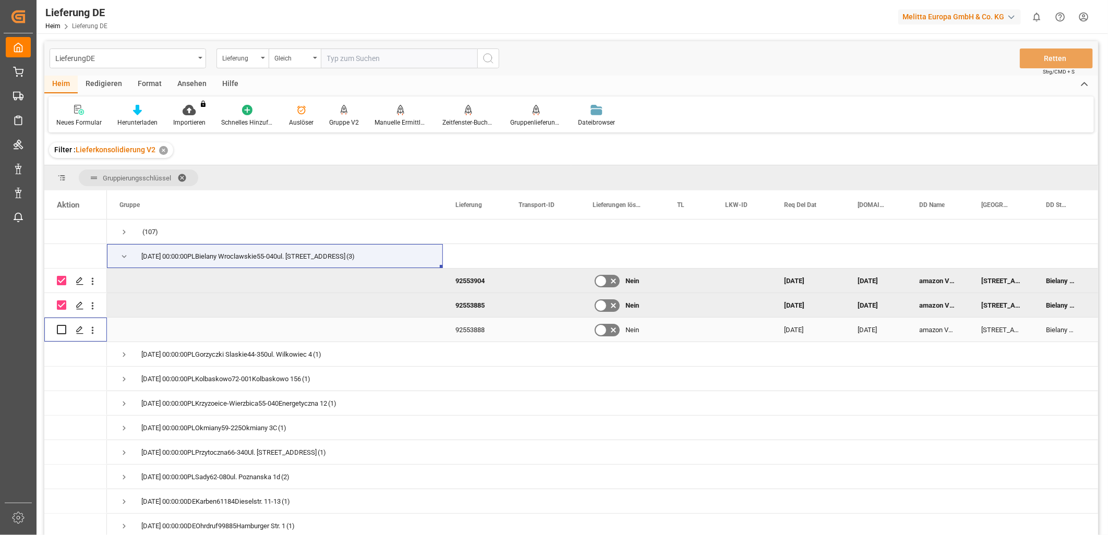
click at [64, 331] on input "Drücken Sie die Leertaste, um die Zeilenauswahl umzuschalten (deaktiviert)" at bounding box center [61, 329] width 9 height 9
checkbox input "true"
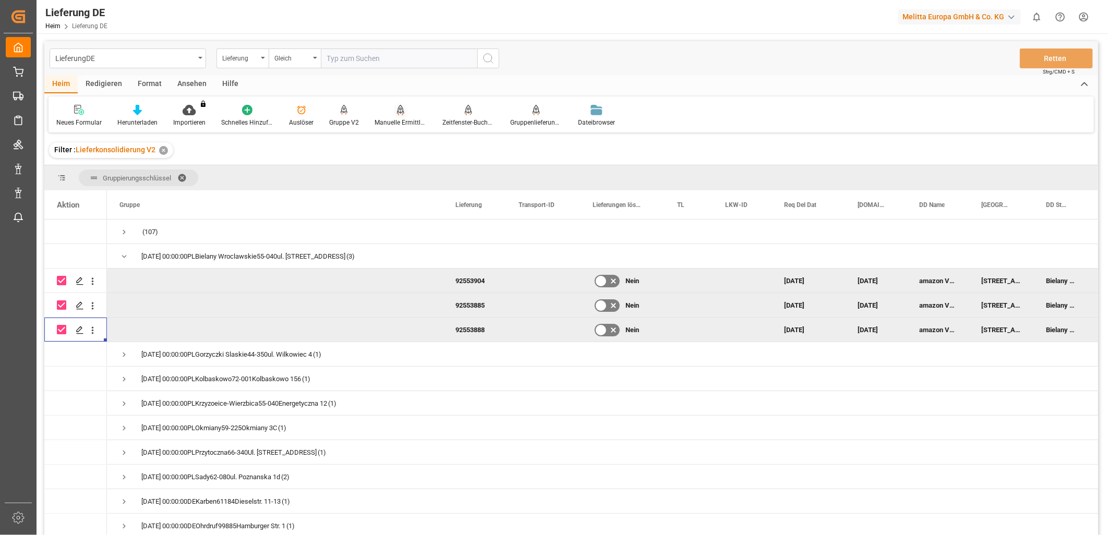
click at [398, 113] on icon at bounding box center [400, 110] width 7 height 10
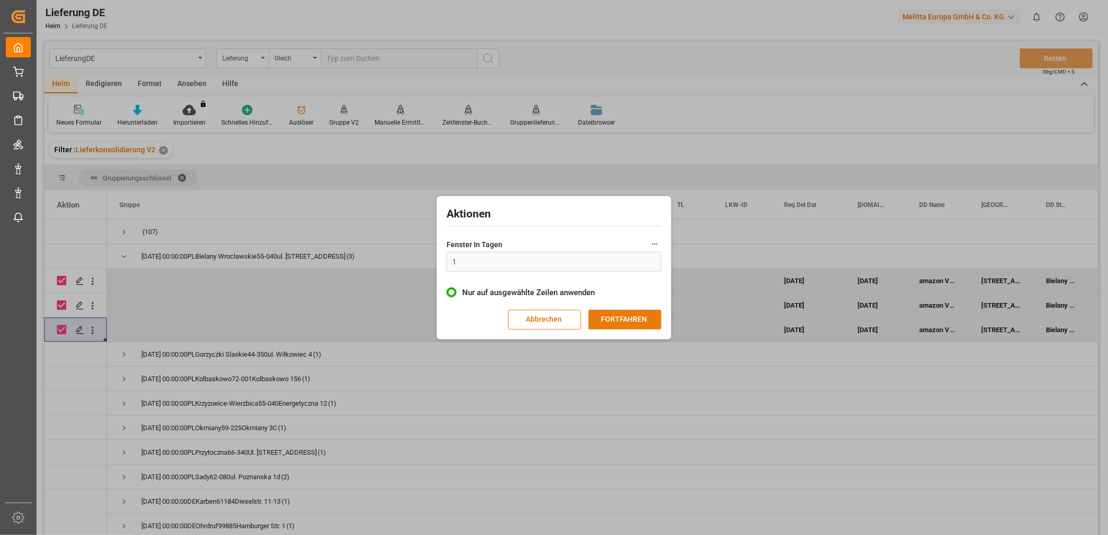
click at [609, 319] on button "FORTFAHREN" at bounding box center [625, 320] width 73 height 20
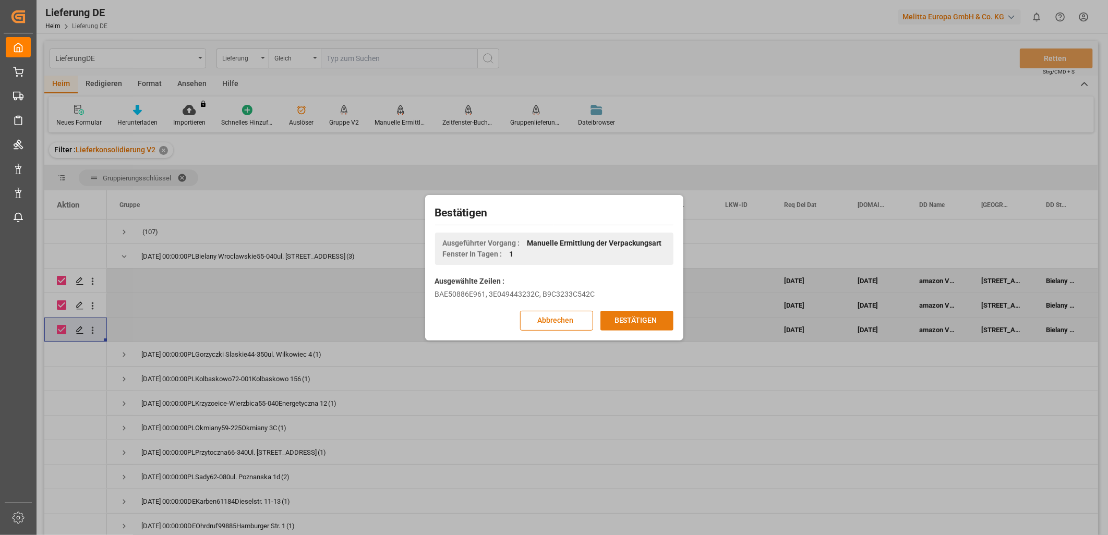
click at [642, 316] on button "BESTÄTIGEN" at bounding box center [637, 321] width 73 height 20
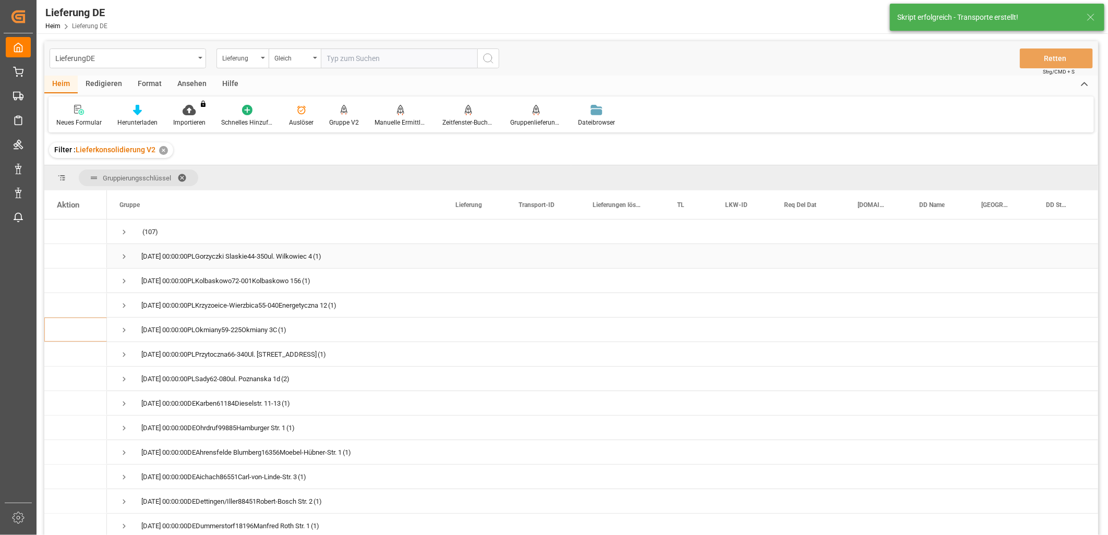
click at [126, 254] on span "Drücken Sie die Leertaste, um diese Zeile auszuwählen." at bounding box center [124, 256] width 9 height 9
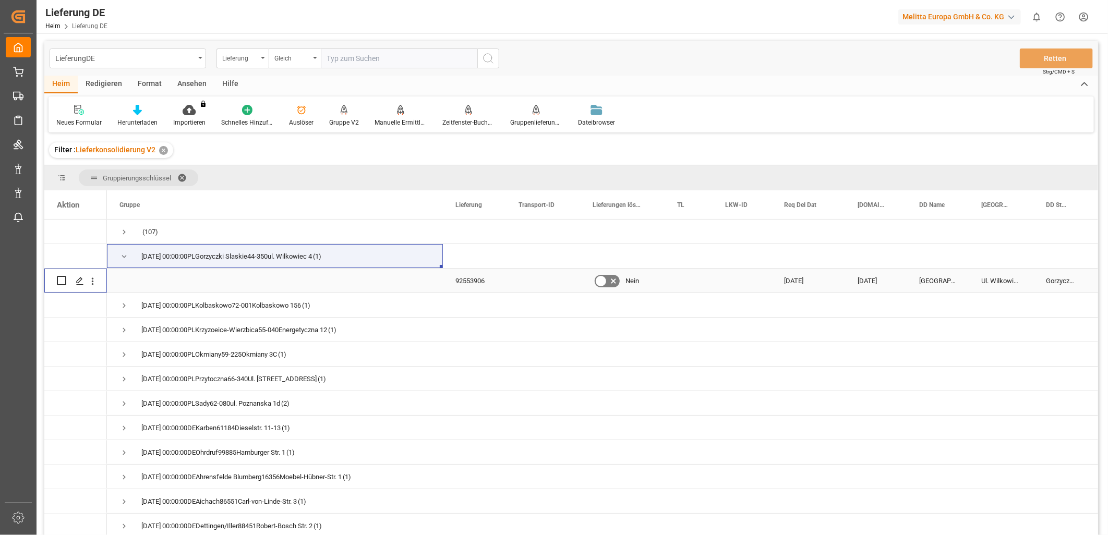
click at [64, 278] on input "Drücken Sie die Leertaste, um die Zeilenauswahl umzuschalten (deaktiviert)" at bounding box center [61, 280] width 9 height 9
checkbox input "true"
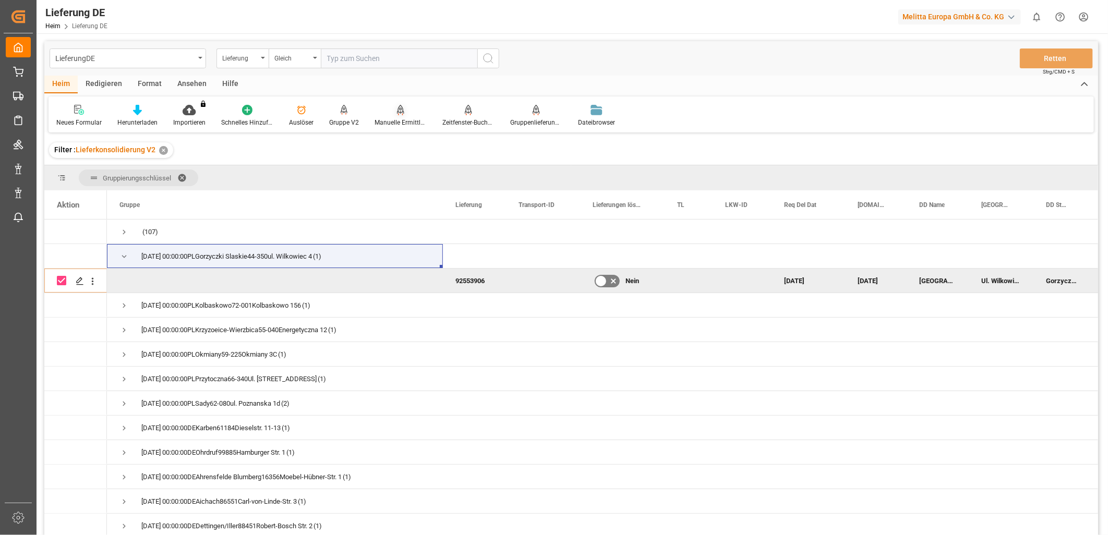
click at [403, 113] on div at bounding box center [401, 109] width 52 height 11
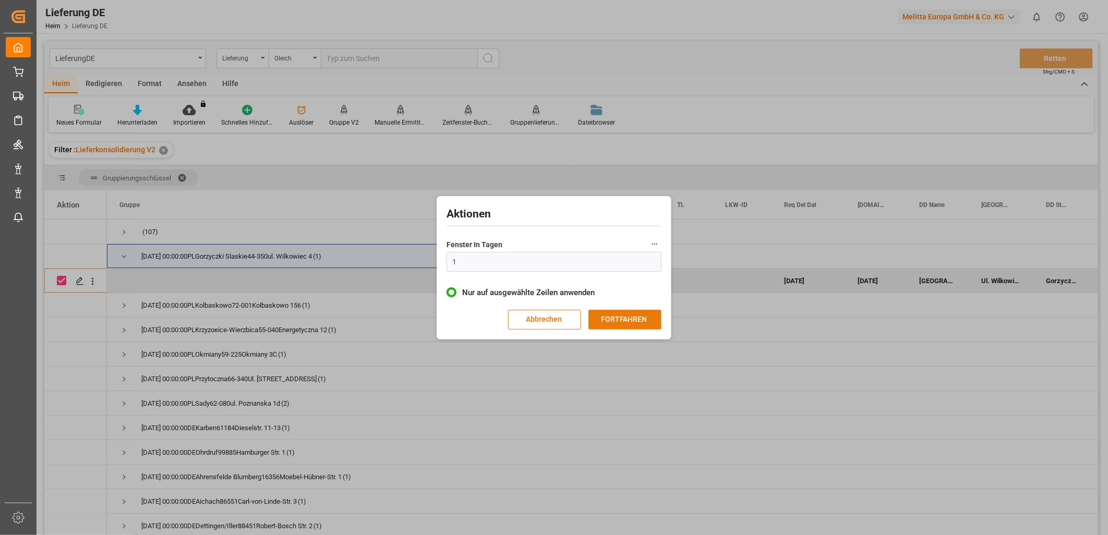
click at [625, 317] on button "FORTFAHREN" at bounding box center [625, 320] width 73 height 20
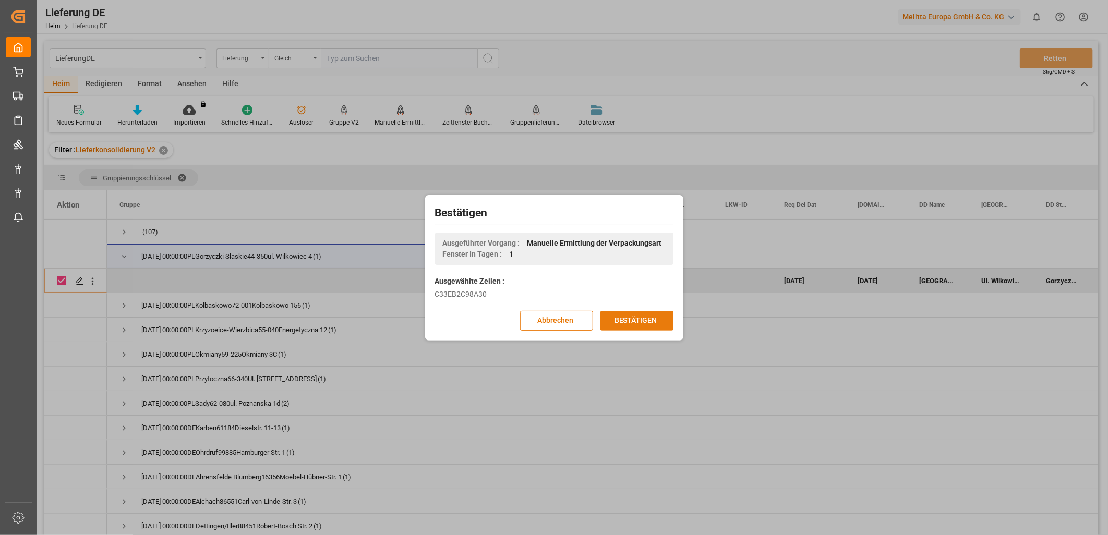
click at [658, 316] on button "BESTÄTIGEN" at bounding box center [637, 321] width 73 height 20
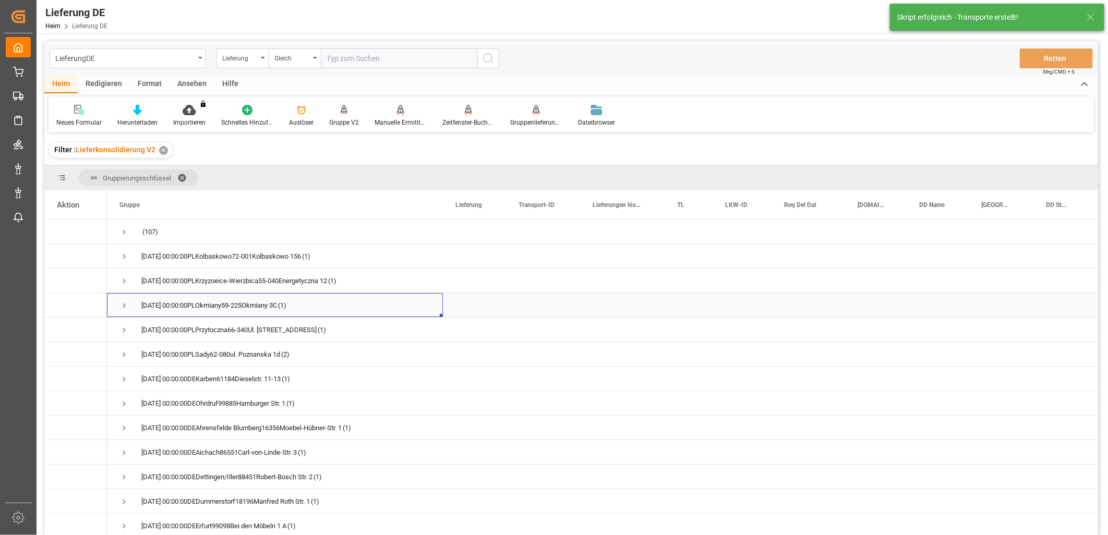
click at [120, 305] on span "Drücken Sie die Leertaste, um diese Zeile auszuwählen." at bounding box center [124, 305] width 9 height 9
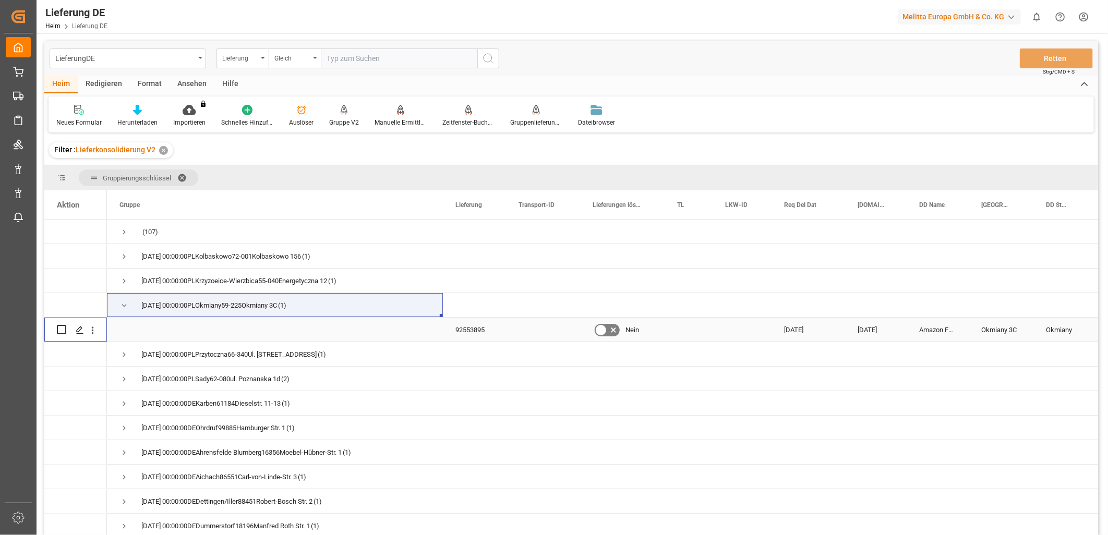
click at [60, 329] on input "Drücken Sie die Leertaste, um die Zeilenauswahl umzuschalten (deaktiviert)" at bounding box center [61, 329] width 9 height 9
checkbox input "true"
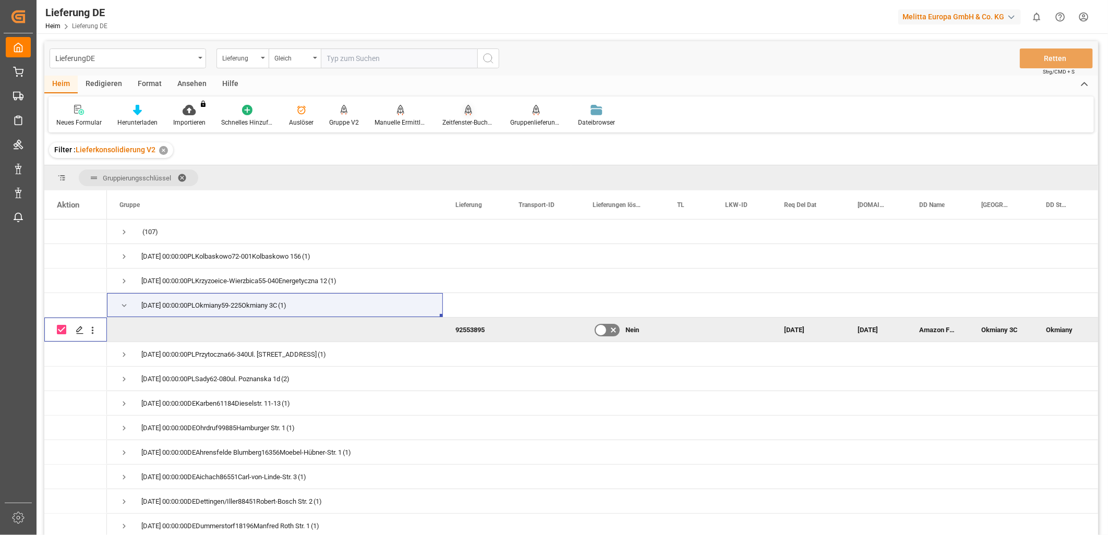
click at [473, 113] on div at bounding box center [469, 109] width 52 height 11
click at [401, 118] on div "Manuelle Ermittlung der Verpackungsart" at bounding box center [401, 122] width 52 height 9
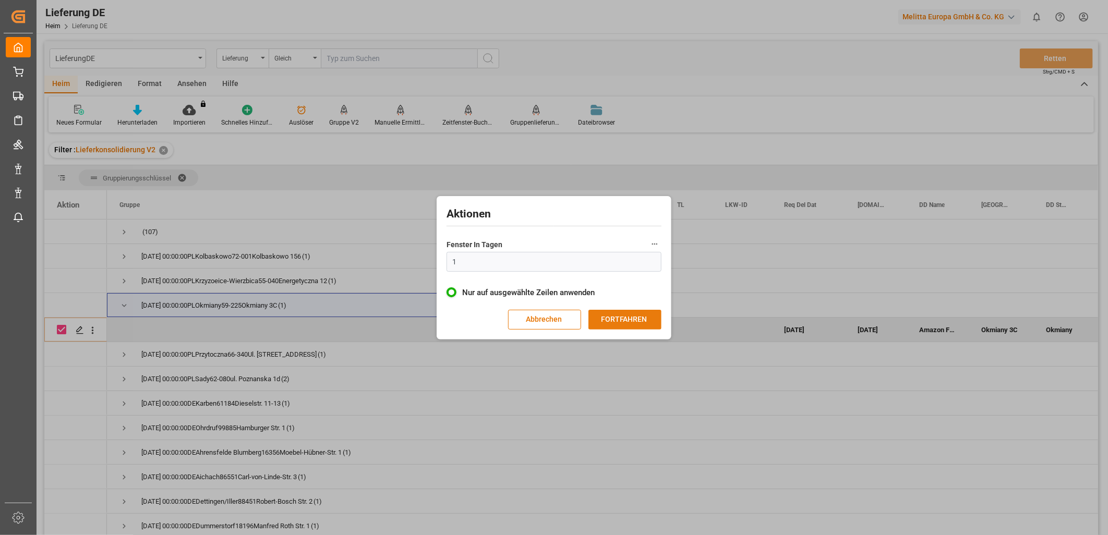
click at [615, 319] on button "FORTFAHREN" at bounding box center [625, 320] width 73 height 20
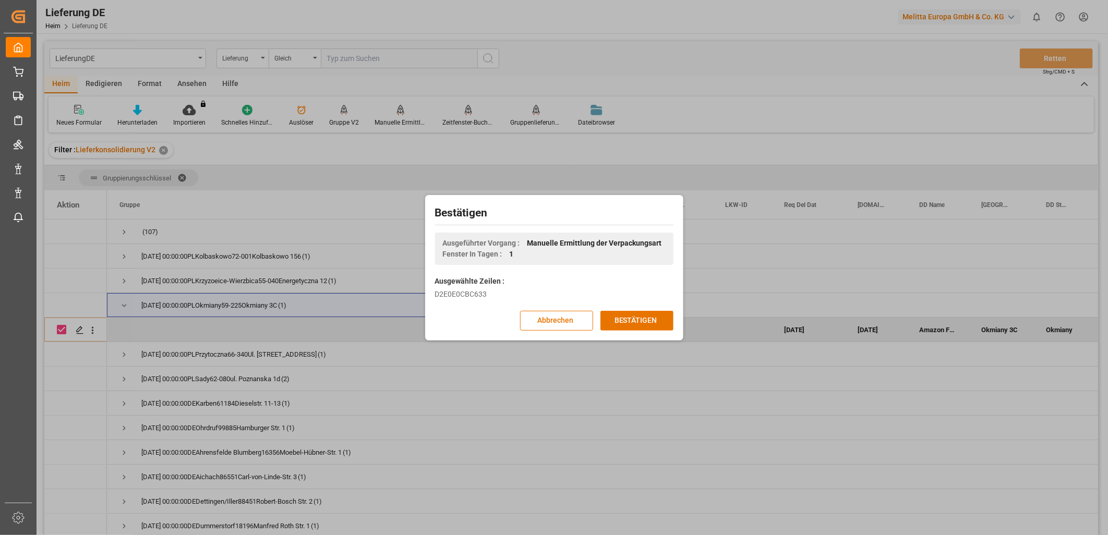
click at [615, 319] on button "BESTÄTIGEN" at bounding box center [637, 321] width 73 height 20
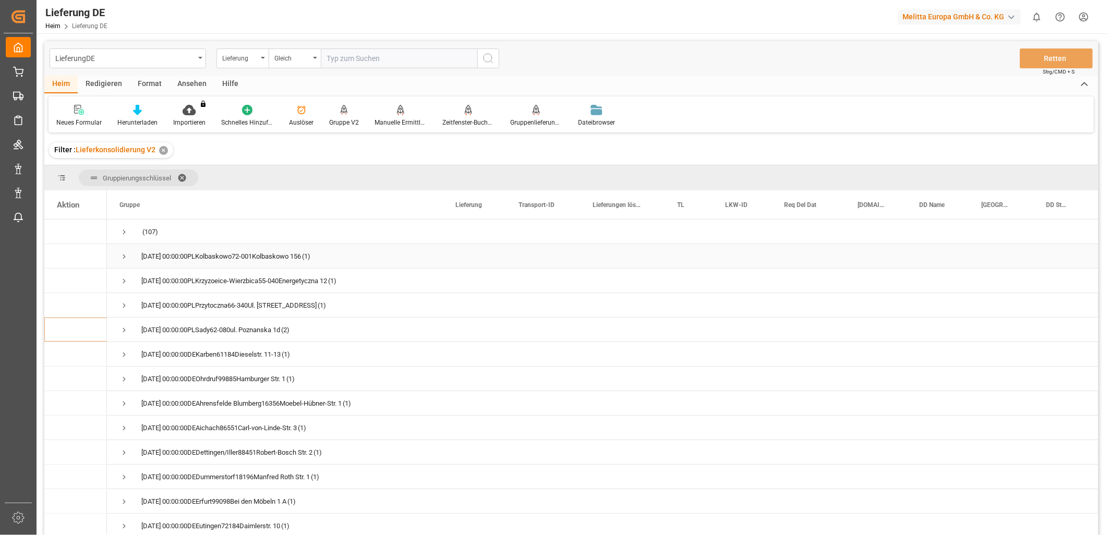
click at [126, 254] on span "Drücken Sie die Leertaste, um diese Zeile auszuwählen." at bounding box center [124, 256] width 9 height 9
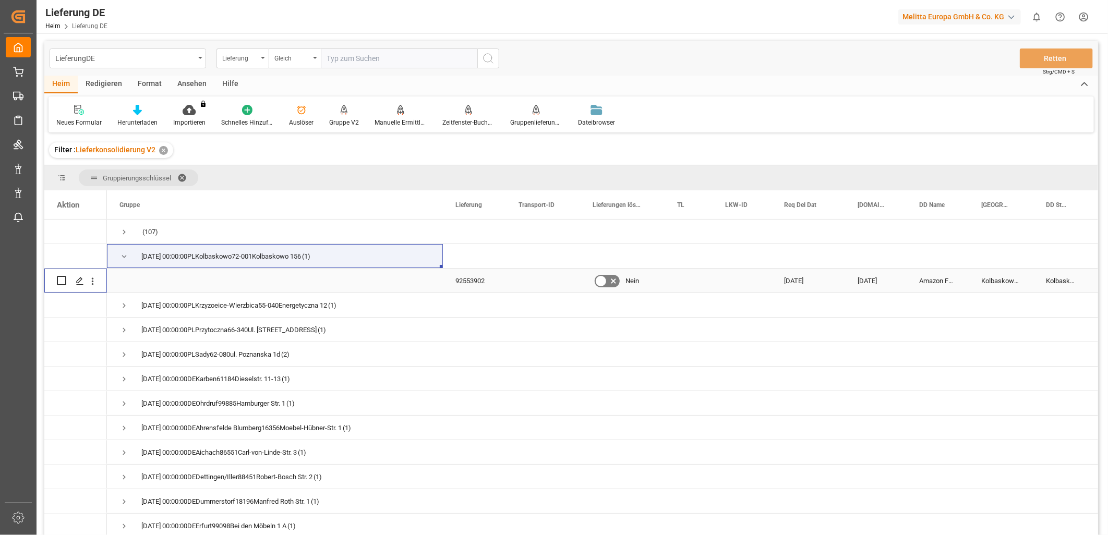
click at [63, 280] on input "Drücken Sie die Leertaste, um die Zeilenauswahl umzuschalten (deaktiviert)" at bounding box center [61, 280] width 9 height 9
checkbox input "true"
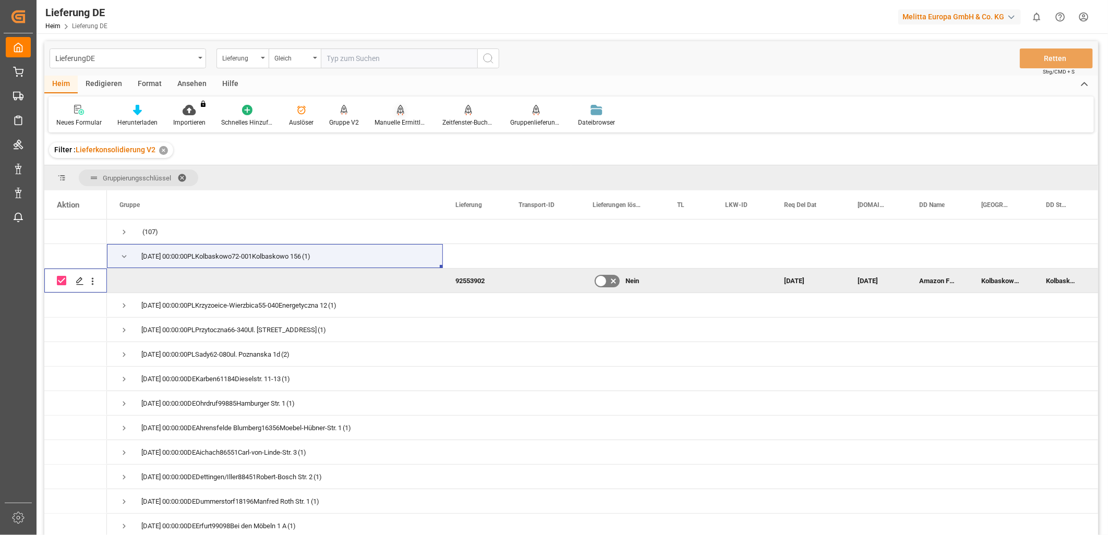
click at [403, 117] on div "Manuelle Ermittlung der Verpackungsart" at bounding box center [401, 115] width 68 height 23
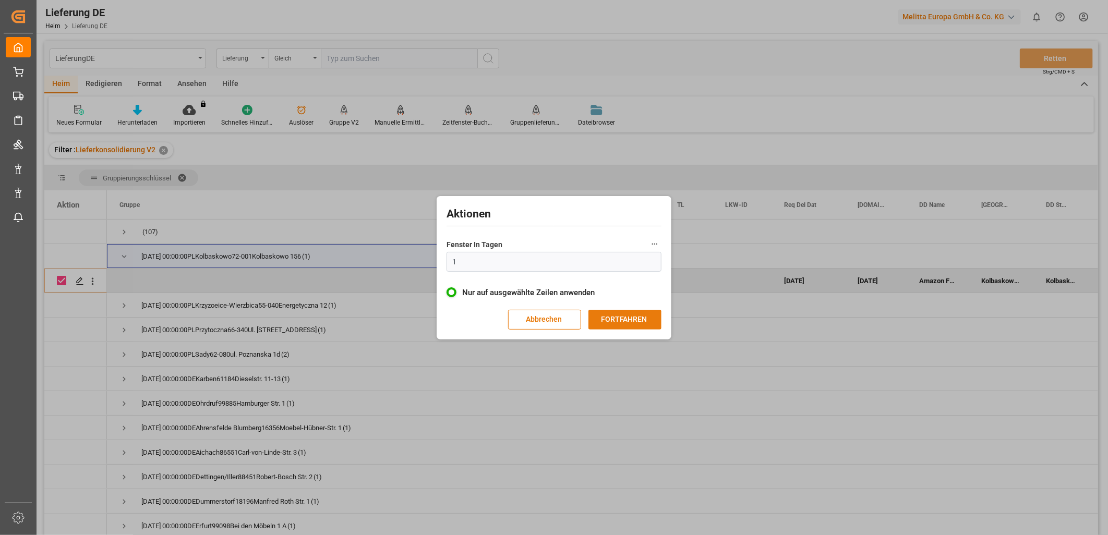
click at [632, 326] on button "FORTFAHREN" at bounding box center [625, 320] width 73 height 20
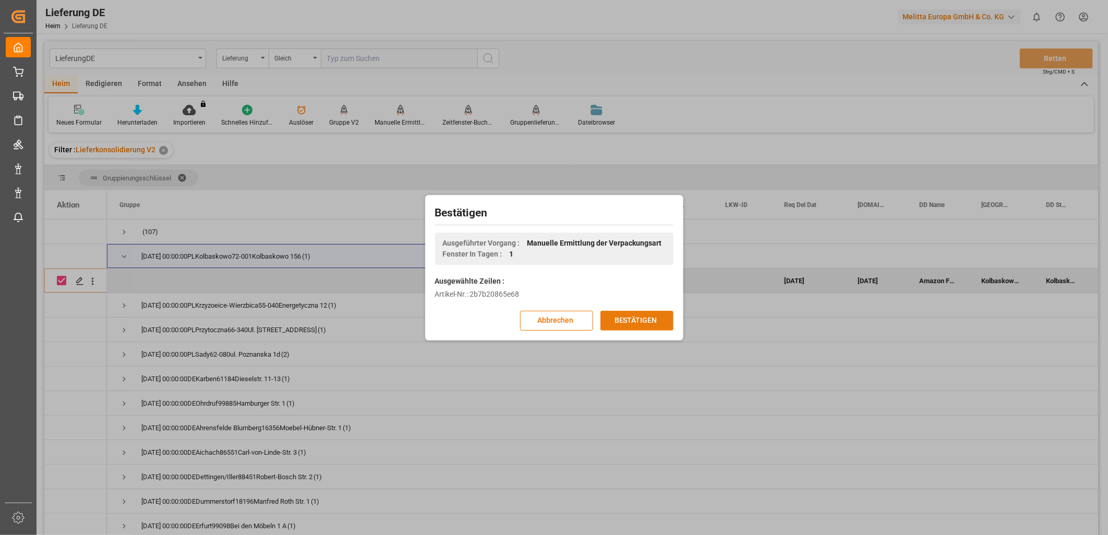
click at [645, 317] on button "BESTÄTIGEN" at bounding box center [637, 321] width 73 height 20
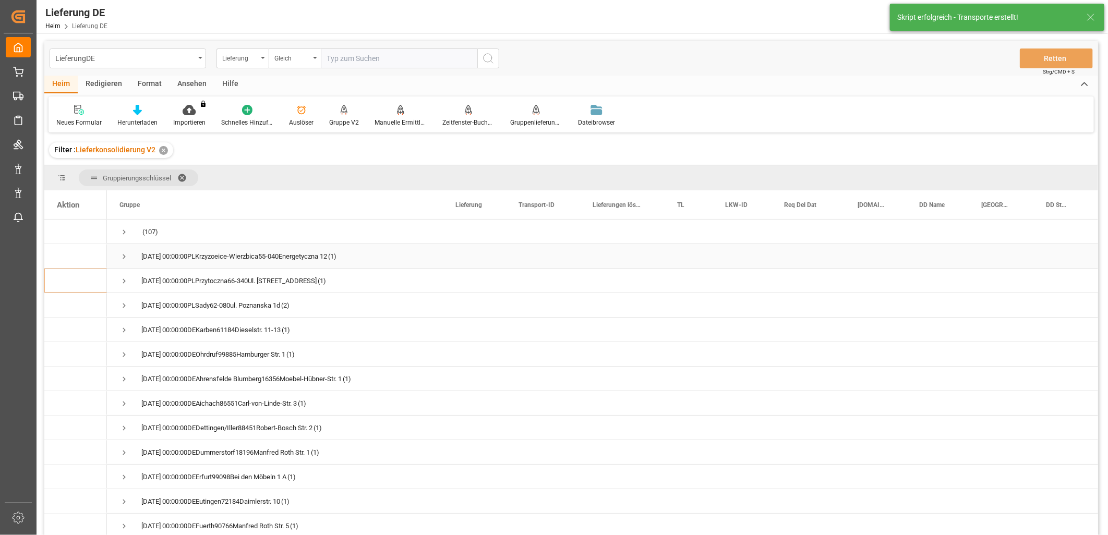
click at [123, 255] on span "Drücken Sie die Leertaste, um diese Zeile auszuwählen." at bounding box center [124, 256] width 9 height 9
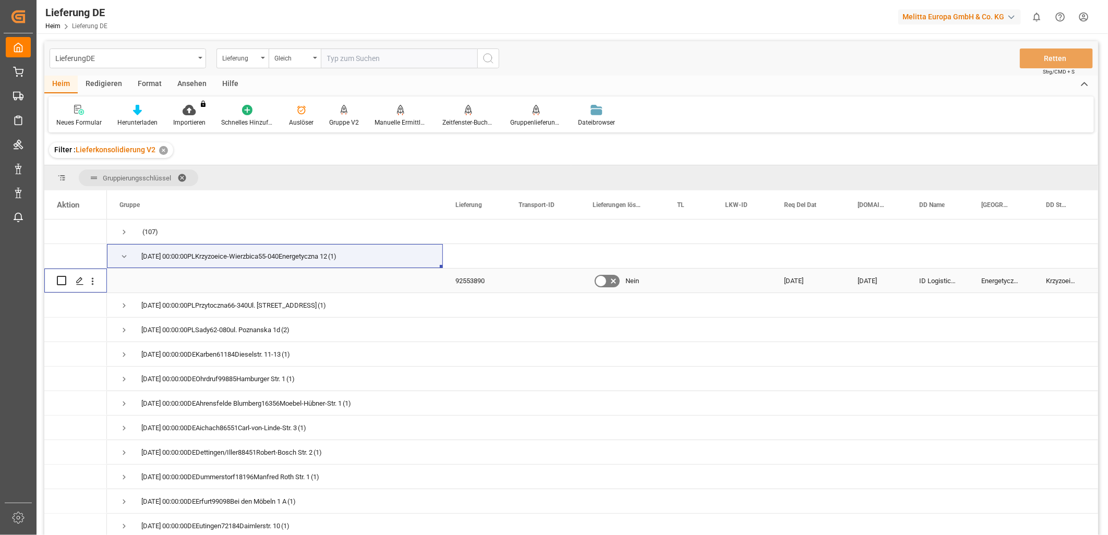
click at [60, 282] on input "Drücken Sie die Leertaste, um die Zeilenauswahl umzuschalten (deaktiviert)" at bounding box center [61, 280] width 9 height 9
checkbox input "true"
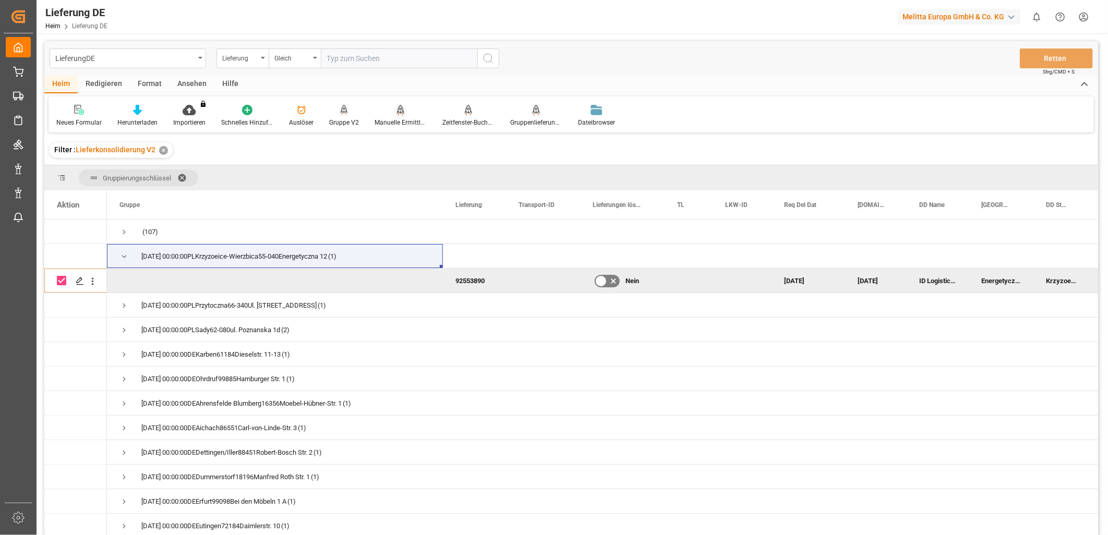
click at [409, 123] on div "Manuelle Ermittlung der Verpackungsart" at bounding box center [401, 122] width 52 height 9
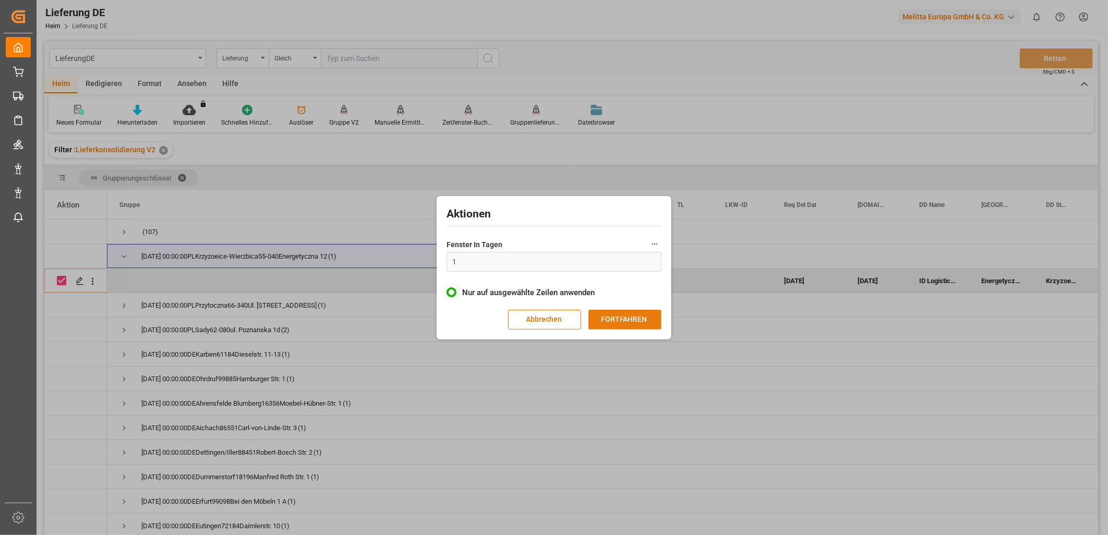
click at [612, 319] on button "FORTFAHREN" at bounding box center [625, 320] width 73 height 20
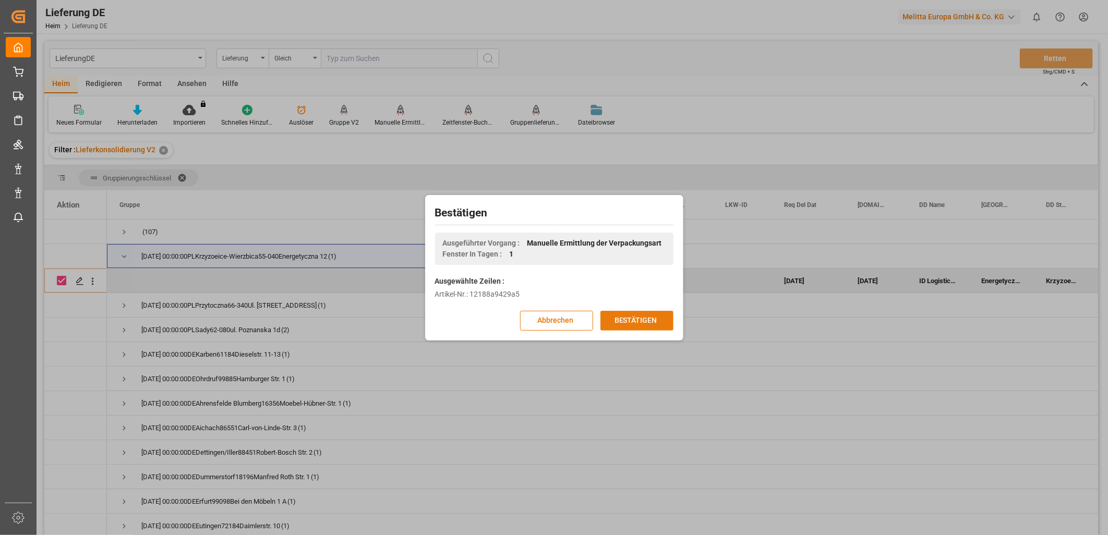
click at [639, 319] on button "BESTÄTIGEN" at bounding box center [637, 321] width 73 height 20
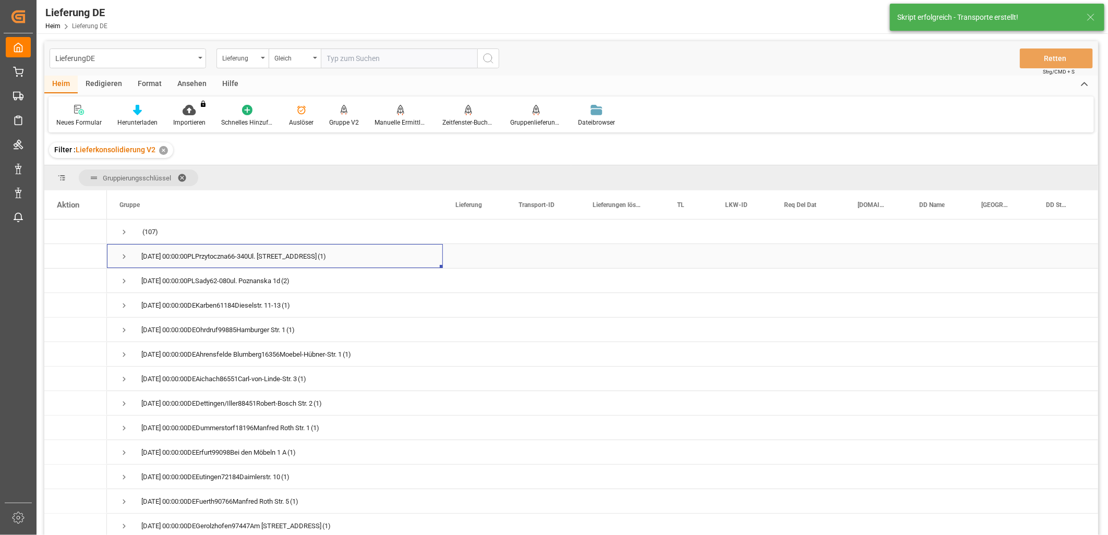
click at [124, 256] on span "Drücken Sie die Leertaste, um diese Zeile auszuwählen." at bounding box center [124, 256] width 9 height 9
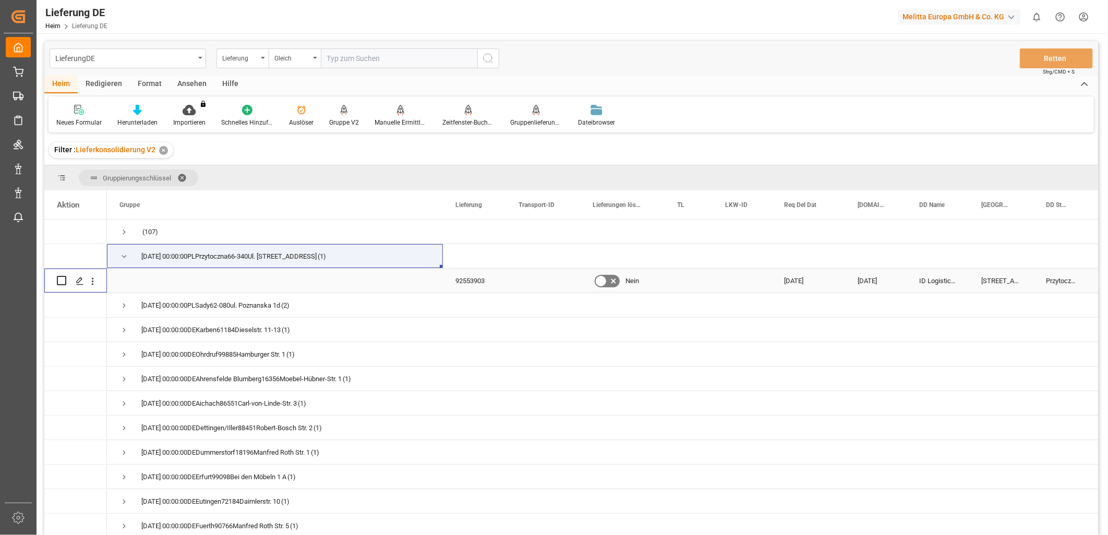
click at [63, 279] on input "Drücken Sie die Leertaste, um die Zeilenauswahl umzuschalten (deaktiviert)" at bounding box center [61, 280] width 9 height 9
checkbox input "true"
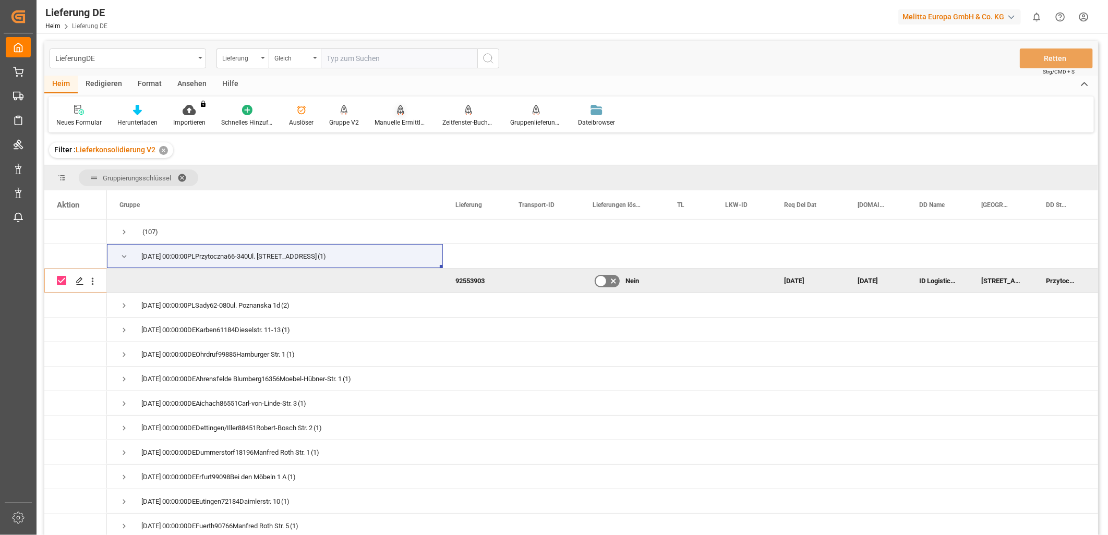
click at [412, 124] on div "Manuelle Ermittlung der Verpackungsart" at bounding box center [401, 122] width 52 height 9
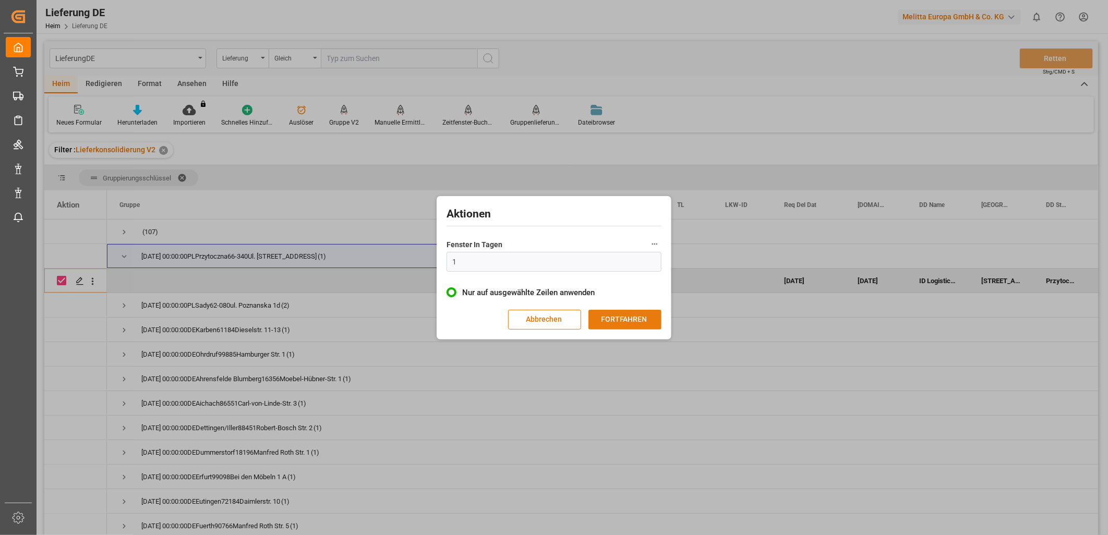
click at [606, 324] on button "FORTFAHREN" at bounding box center [625, 320] width 73 height 20
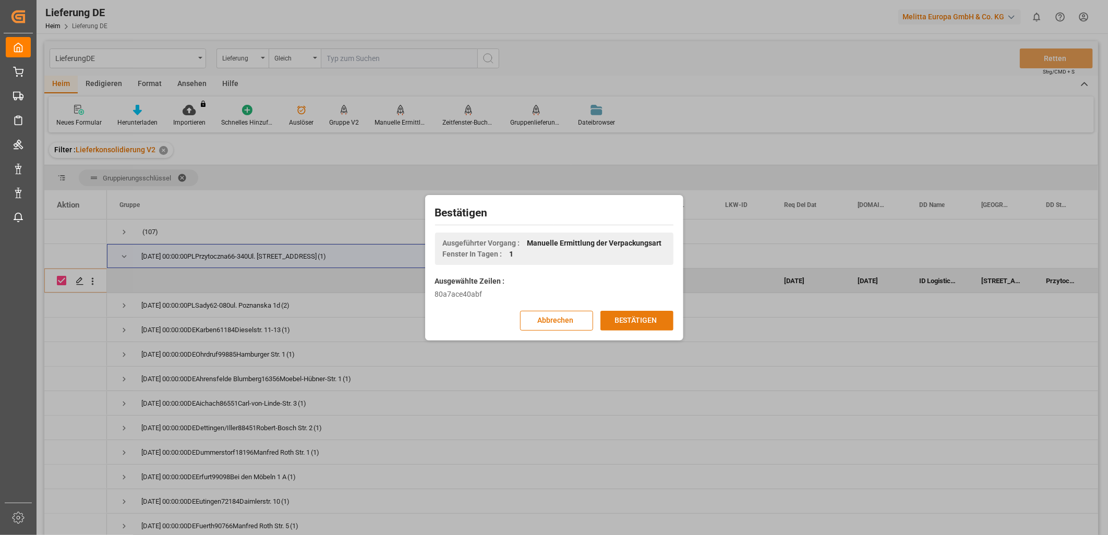
click at [630, 324] on button "BESTÄTIGEN" at bounding box center [637, 321] width 73 height 20
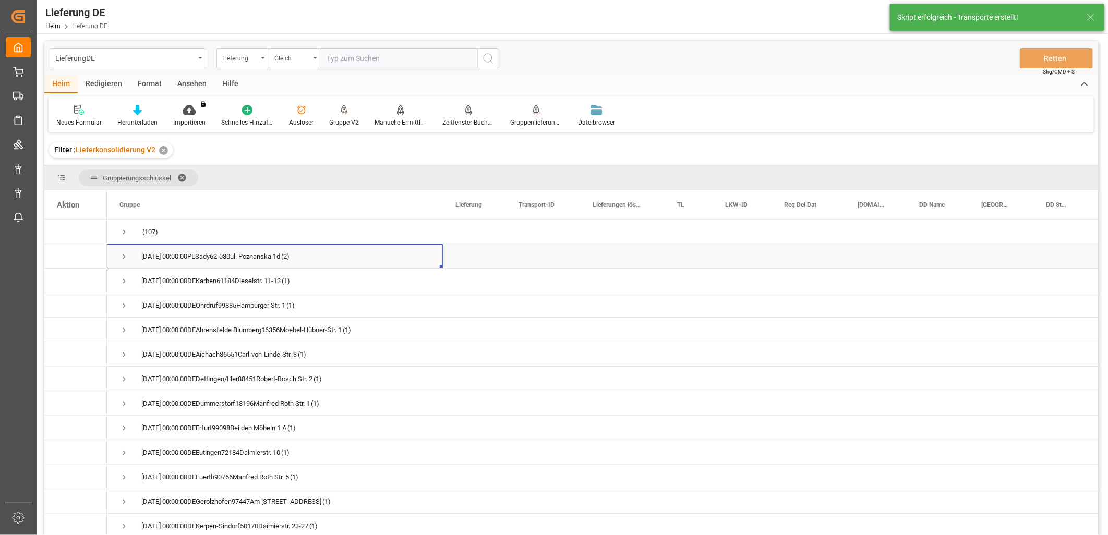
click at [124, 255] on span "Drücken Sie die Leertaste, um diese Zeile auszuwählen." at bounding box center [124, 256] width 9 height 9
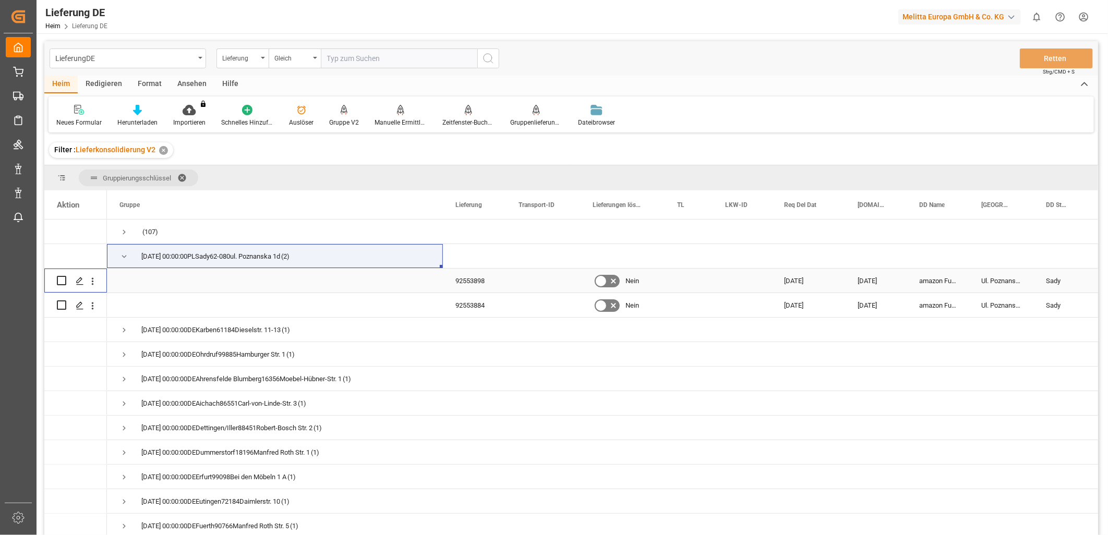
click at [61, 279] on input "Drücken Sie die Leertaste, um die Zeilenauswahl umzuschalten (deaktiviert)" at bounding box center [61, 280] width 9 height 9
checkbox input "true"
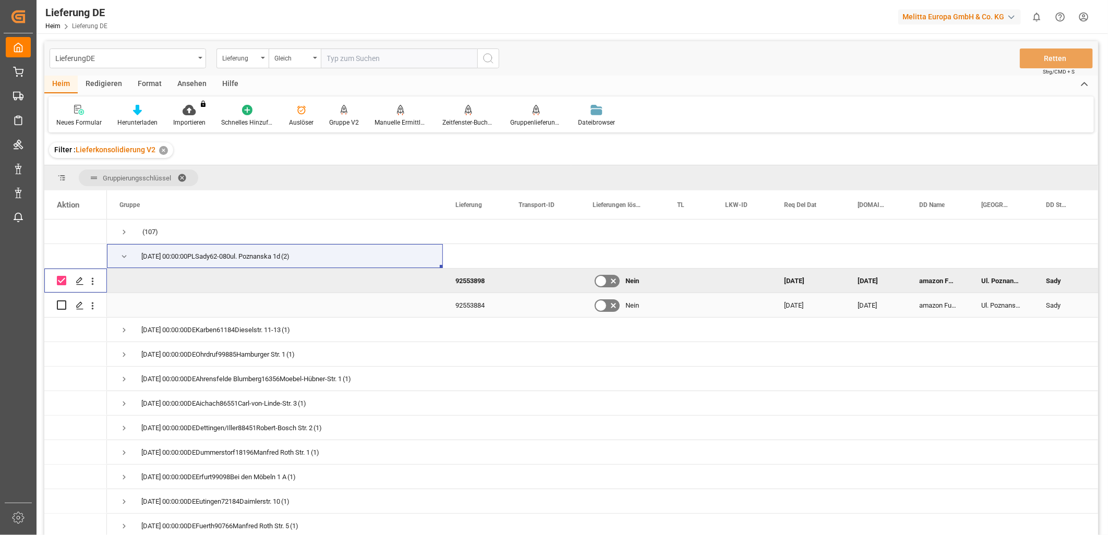
click at [63, 303] on input "Drücken Sie die Leertaste, um die Zeilenauswahl umzuschalten (deaktiviert)" at bounding box center [61, 305] width 9 height 9
checkbox input "true"
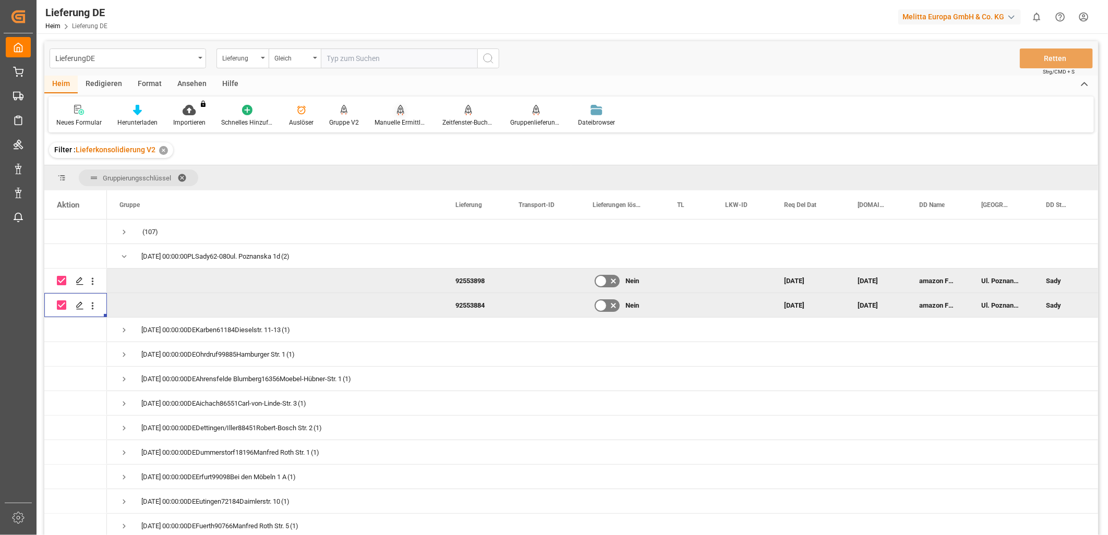
click at [399, 123] on div "Manuelle Ermittlung der Verpackungsart" at bounding box center [401, 122] width 52 height 9
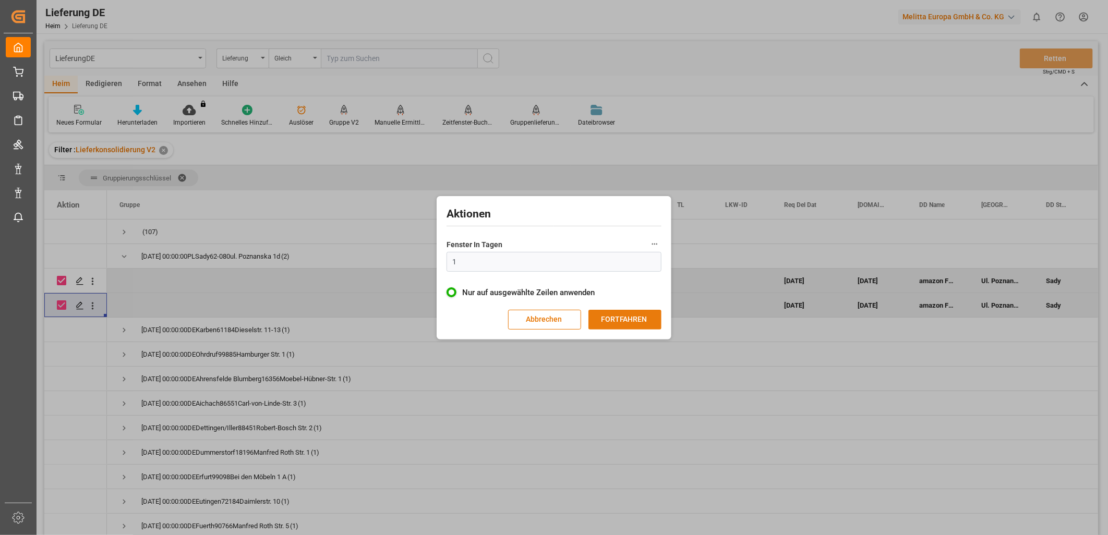
click at [627, 319] on button "FORTFAHREN" at bounding box center [625, 320] width 73 height 20
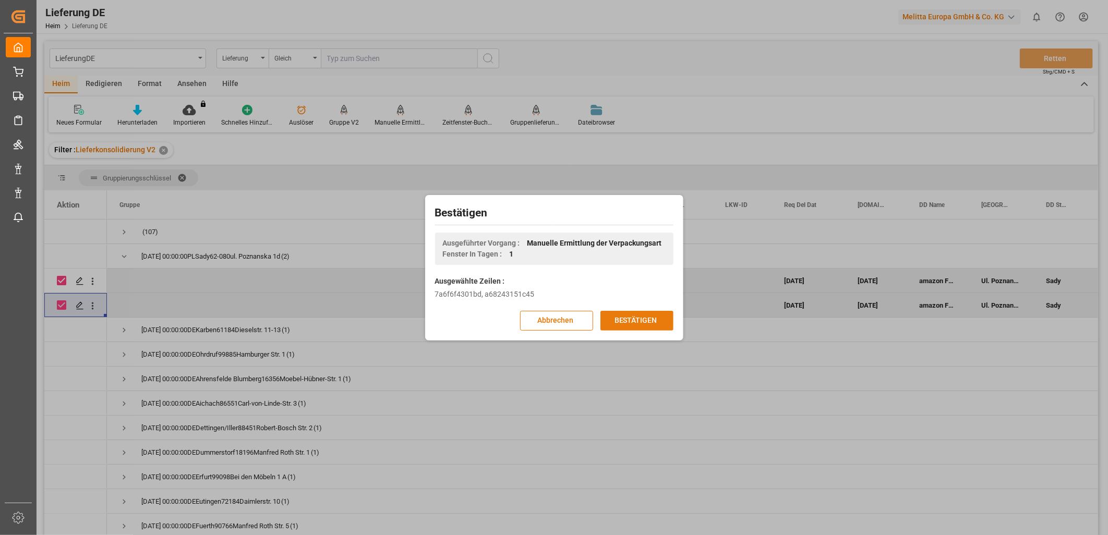
click at [638, 319] on button "BESTÄTIGEN" at bounding box center [637, 321] width 73 height 20
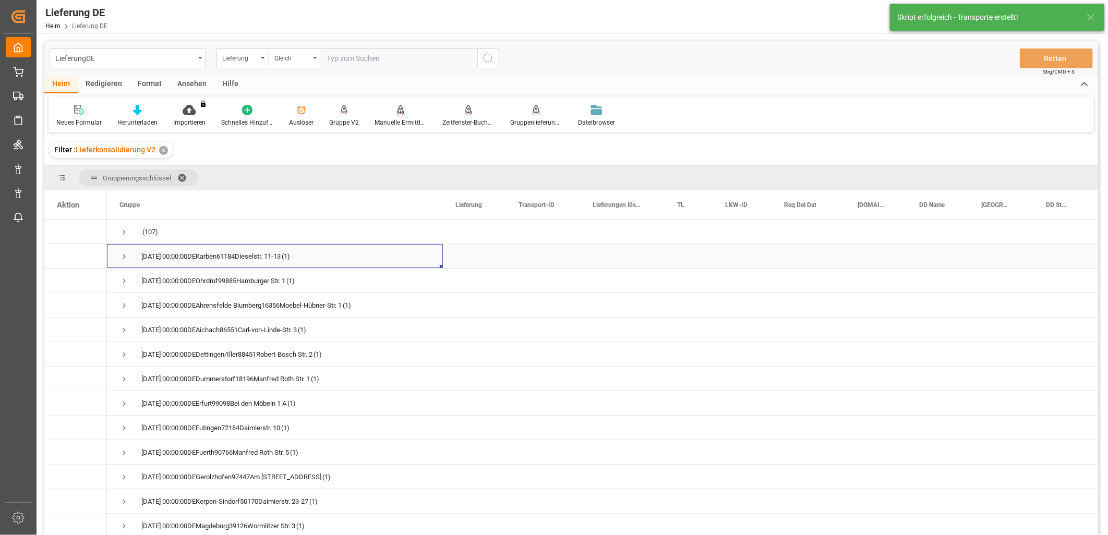
click at [122, 258] on span "Drücken Sie die Leertaste, um diese Zeile auszuwählen." at bounding box center [124, 256] width 9 height 9
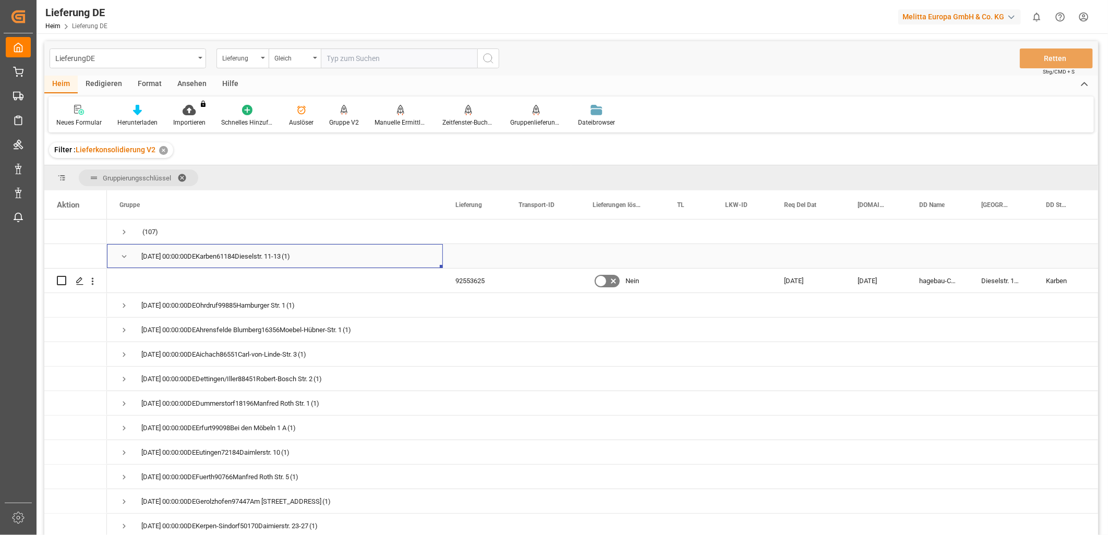
click at [124, 254] on span "Drücken Sie die Leertaste, um diese Zeile auszuwählen." at bounding box center [124, 256] width 9 height 9
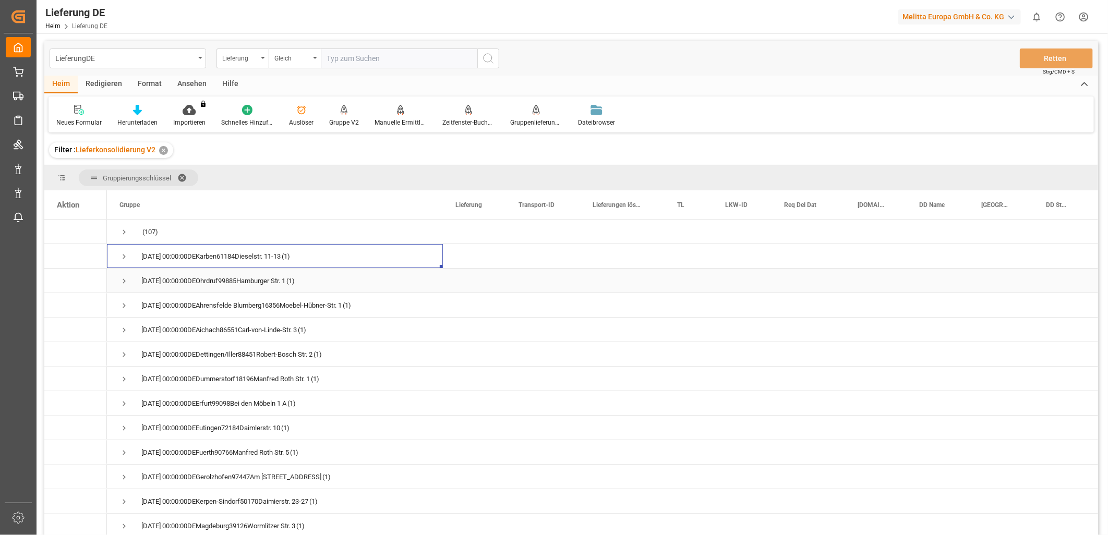
click at [125, 282] on span "Drücken Sie die Leertaste, um diese Zeile auszuwählen." at bounding box center [124, 281] width 9 height 9
click at [125, 301] on span "Drücken Sie die Leertaste, um diese Zeile auszuwählen." at bounding box center [124, 305] width 9 height 9
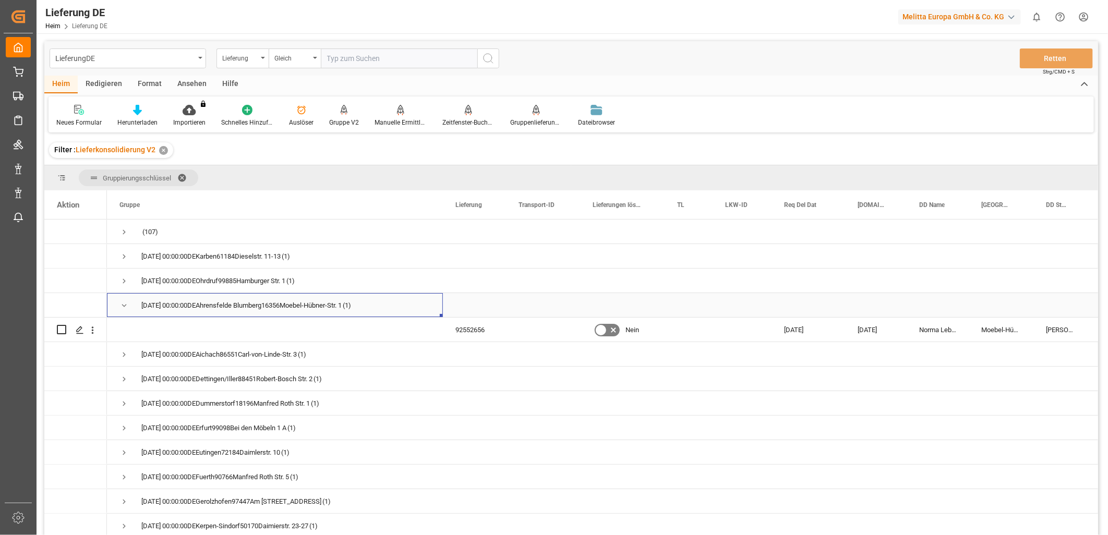
click at [125, 301] on span "Drücken Sie die Leertaste, um diese Zeile auszuwählen." at bounding box center [124, 305] width 9 height 9
click at [1015, 14] on div "button" at bounding box center [1012, 17] width 10 height 10
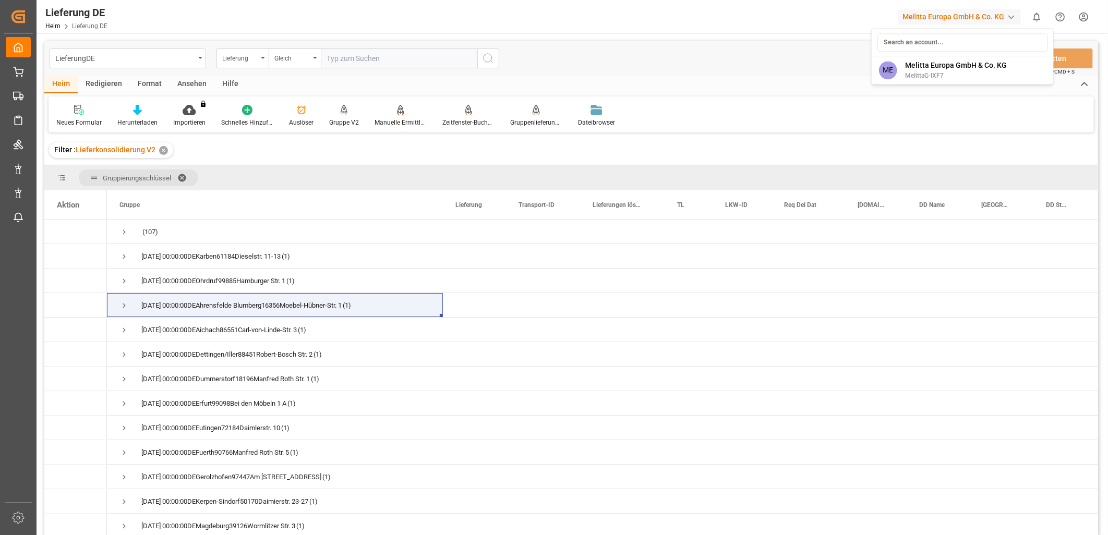
click at [1084, 16] on html "Erstellt von potrace 1.15, geschrieben von [PERSON_NAME] [DATE]-[DATE] Erstellt…" at bounding box center [554, 267] width 1108 height 535
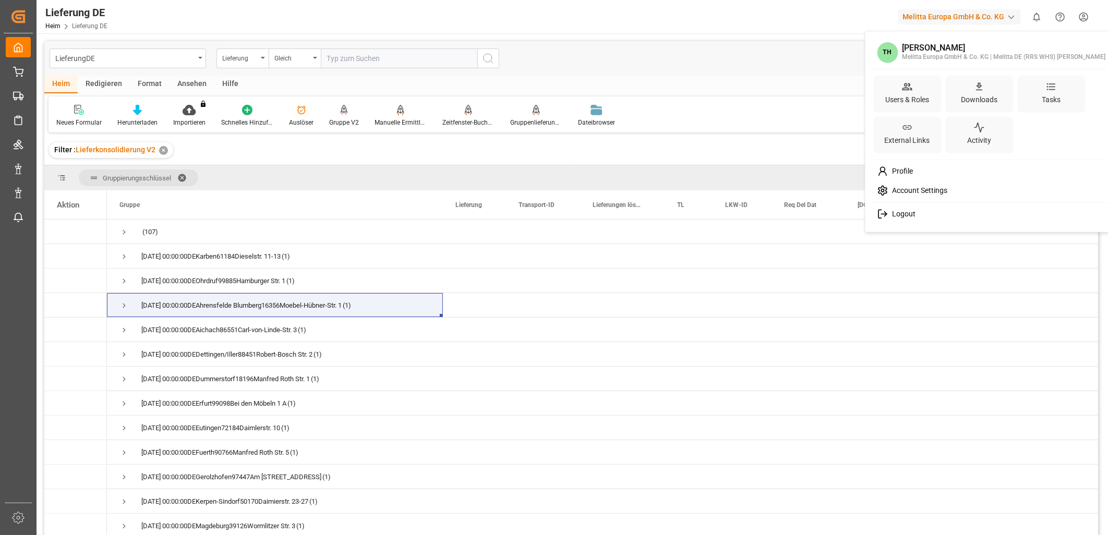
click at [1084, 16] on html "Erstellt von potrace 1.15, geschrieben von [PERSON_NAME] [DATE]-[DATE] Erstellt…" at bounding box center [554, 267] width 1108 height 535
click at [920, 228] on span "Abmeldung" at bounding box center [908, 225] width 41 height 9
